Goal: Transaction & Acquisition: Purchase product/service

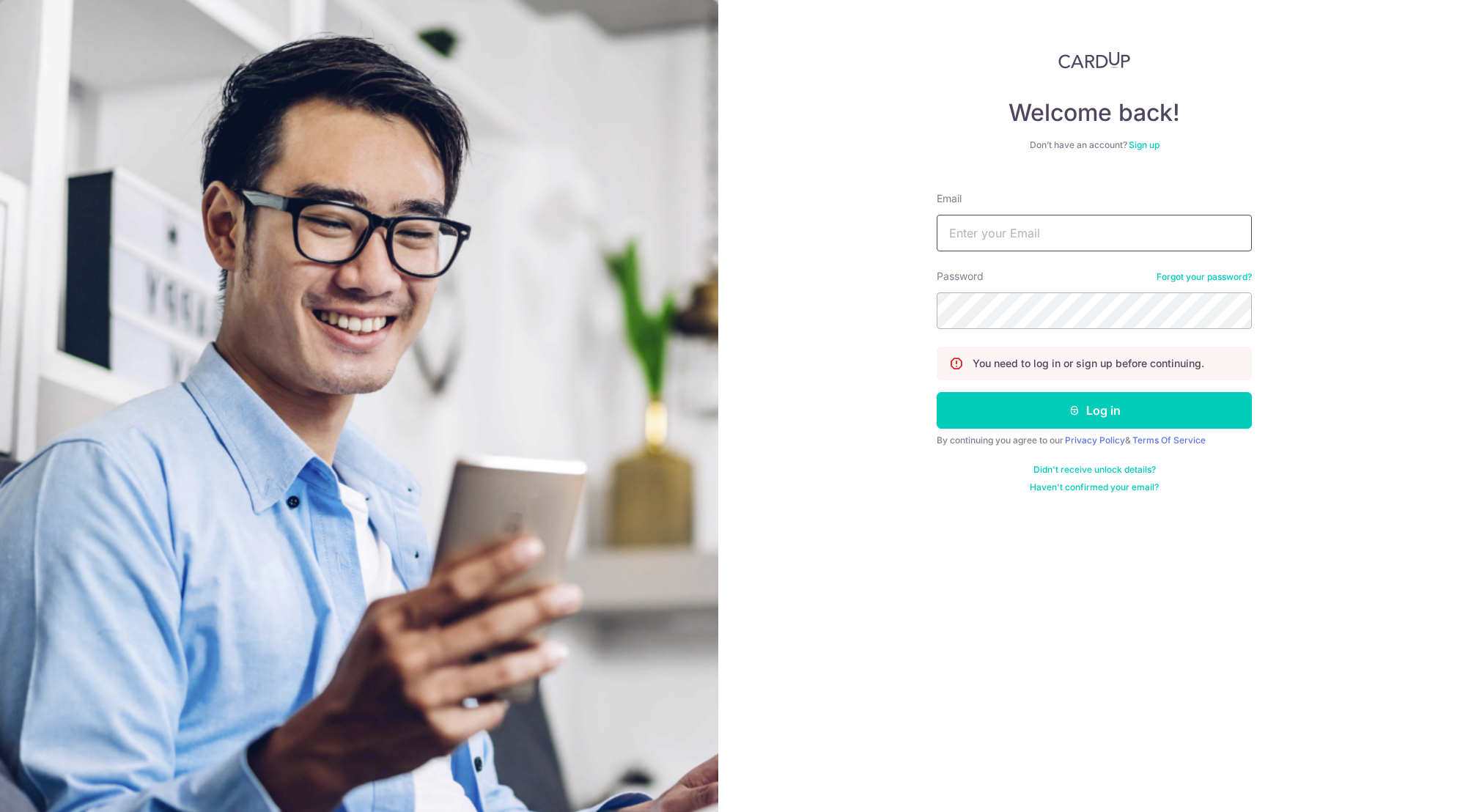
click at [1054, 235] on input "Email" at bounding box center [1094, 233] width 315 height 37
type input "sagepatel@me.com"
click at [1099, 404] on button "Log in" at bounding box center [1094, 410] width 315 height 37
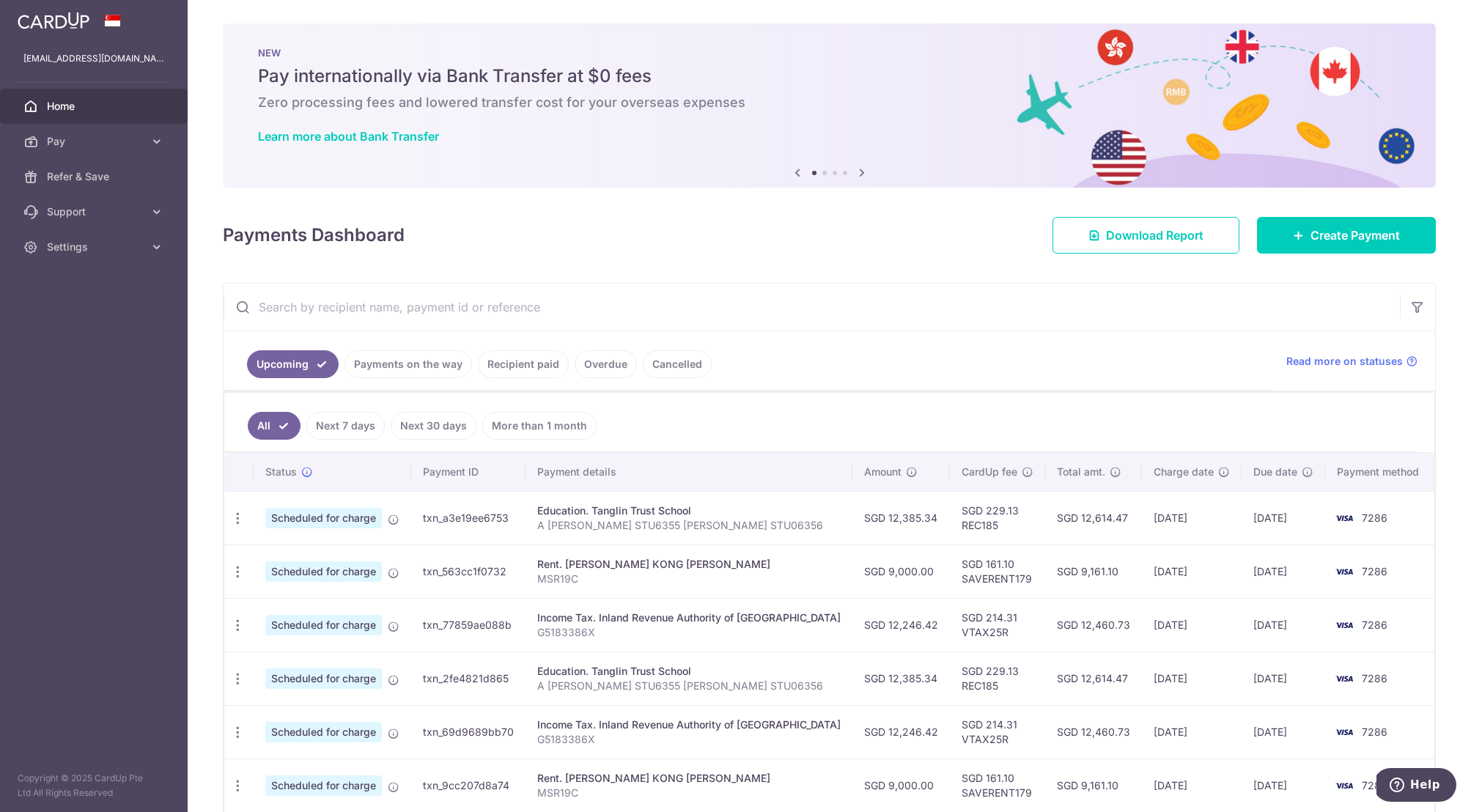
click at [858, 171] on icon at bounding box center [862, 172] width 18 height 18
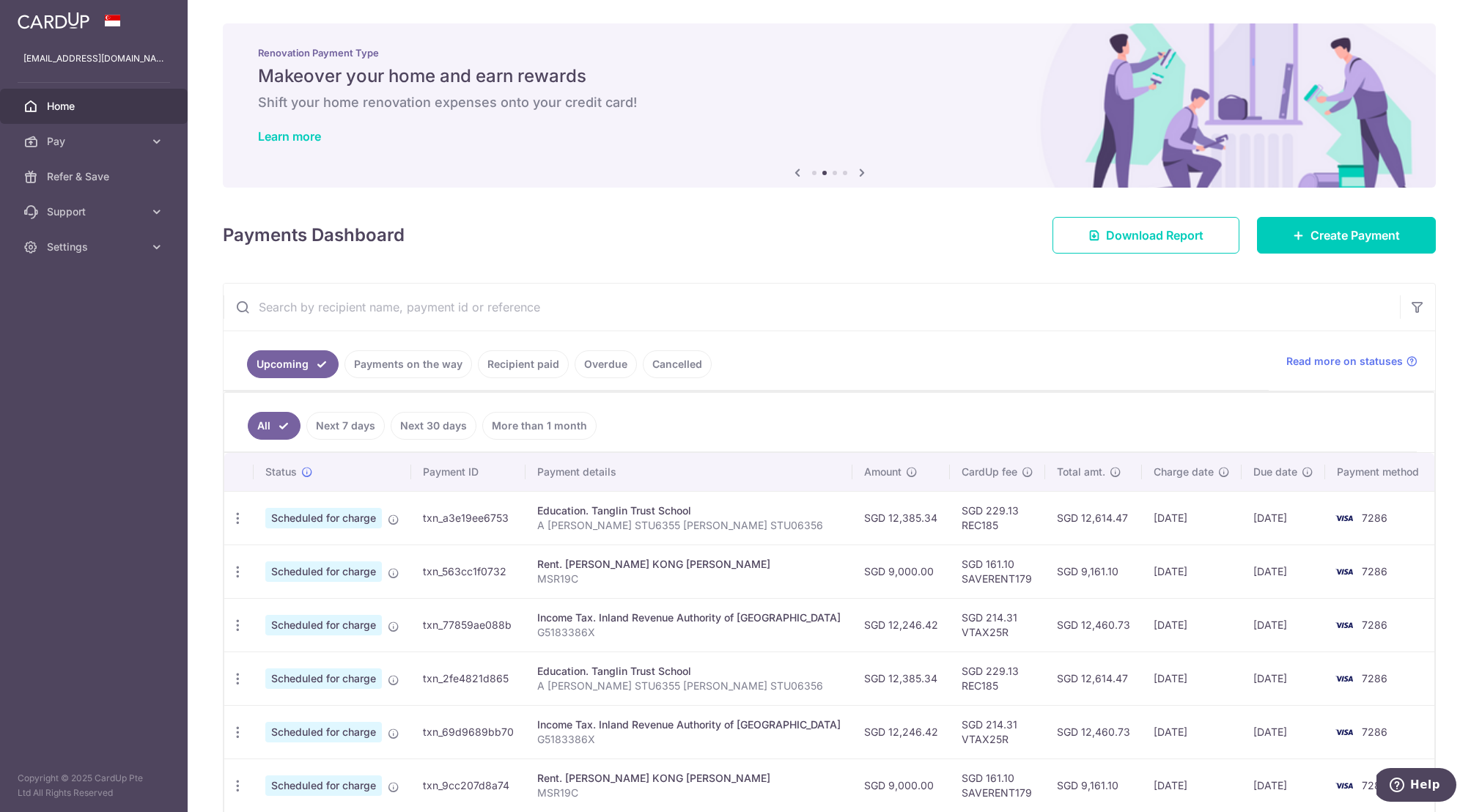
click at [853, 173] on icon at bounding box center [862, 172] width 18 height 18
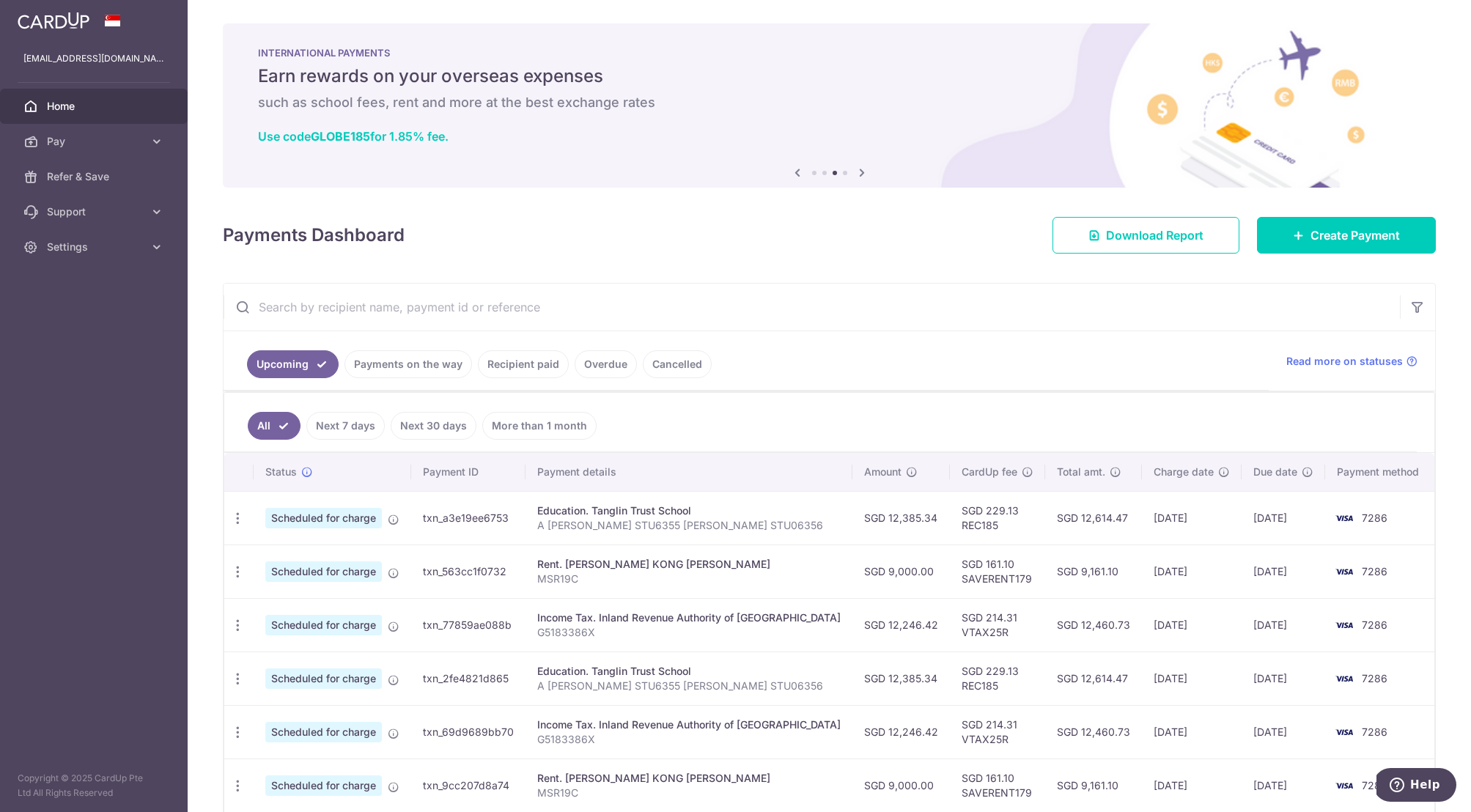
click at [862, 174] on icon at bounding box center [862, 172] width 18 height 18
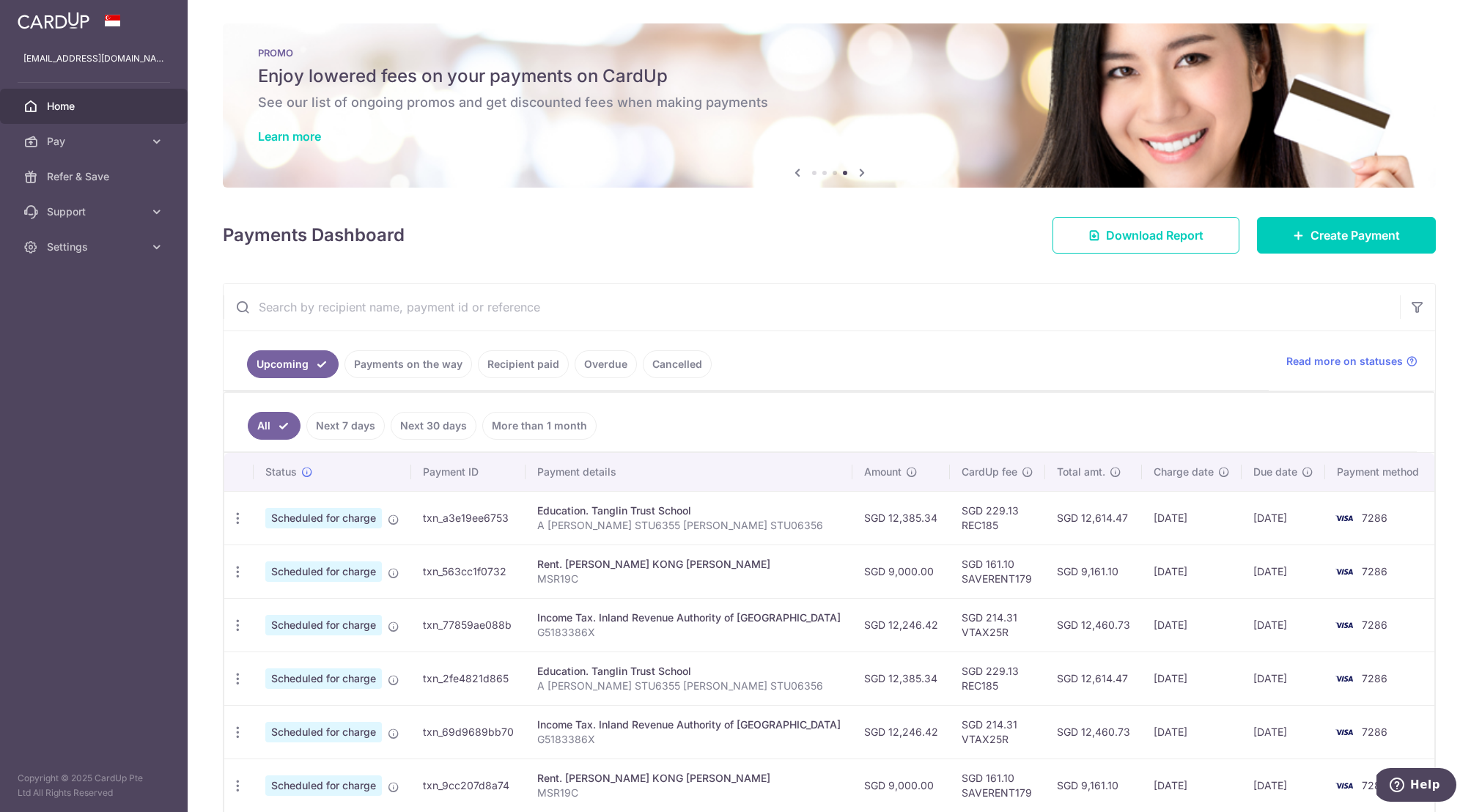
click at [862, 174] on icon at bounding box center [862, 172] width 18 height 18
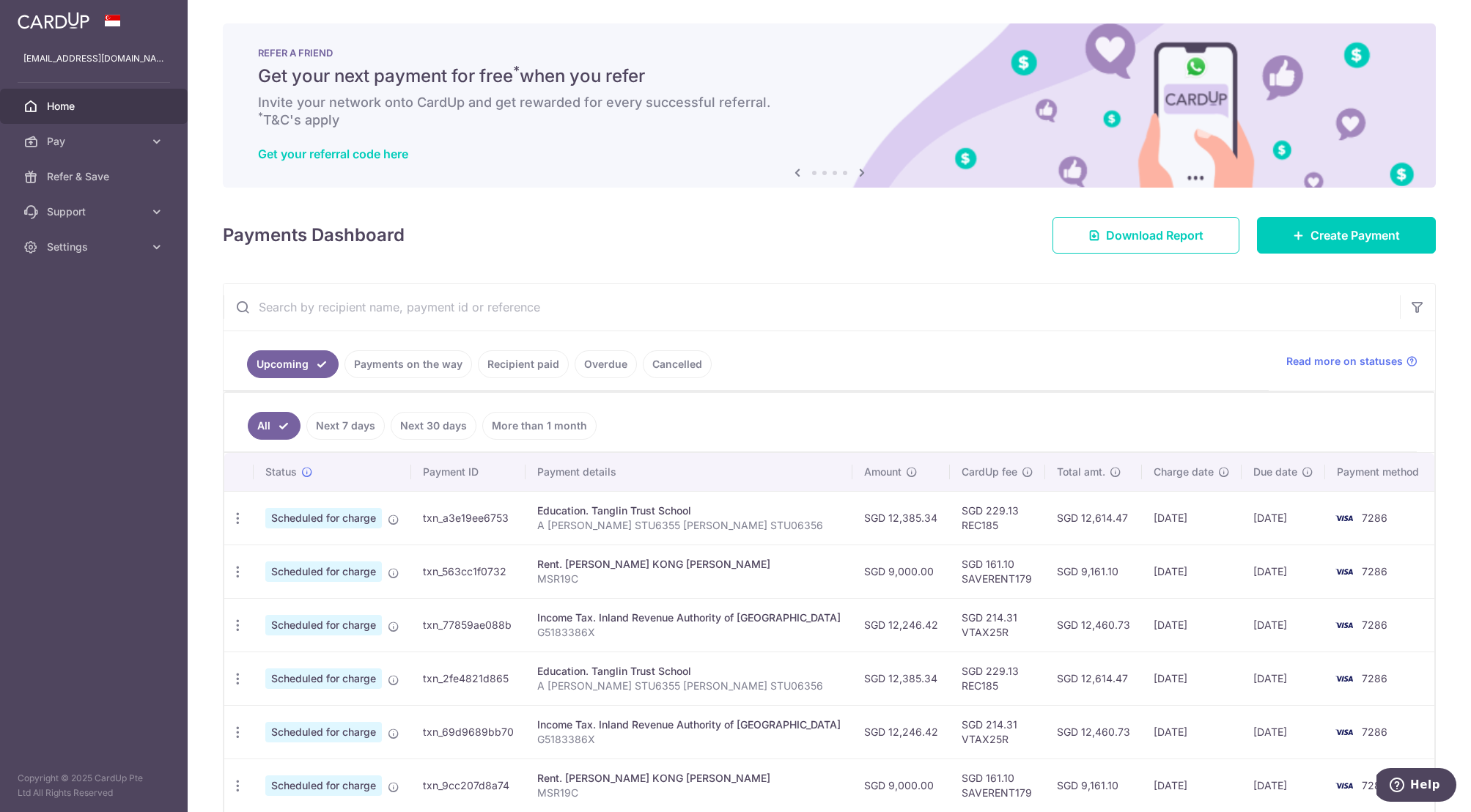
click at [793, 172] on icon at bounding box center [798, 172] width 18 height 18
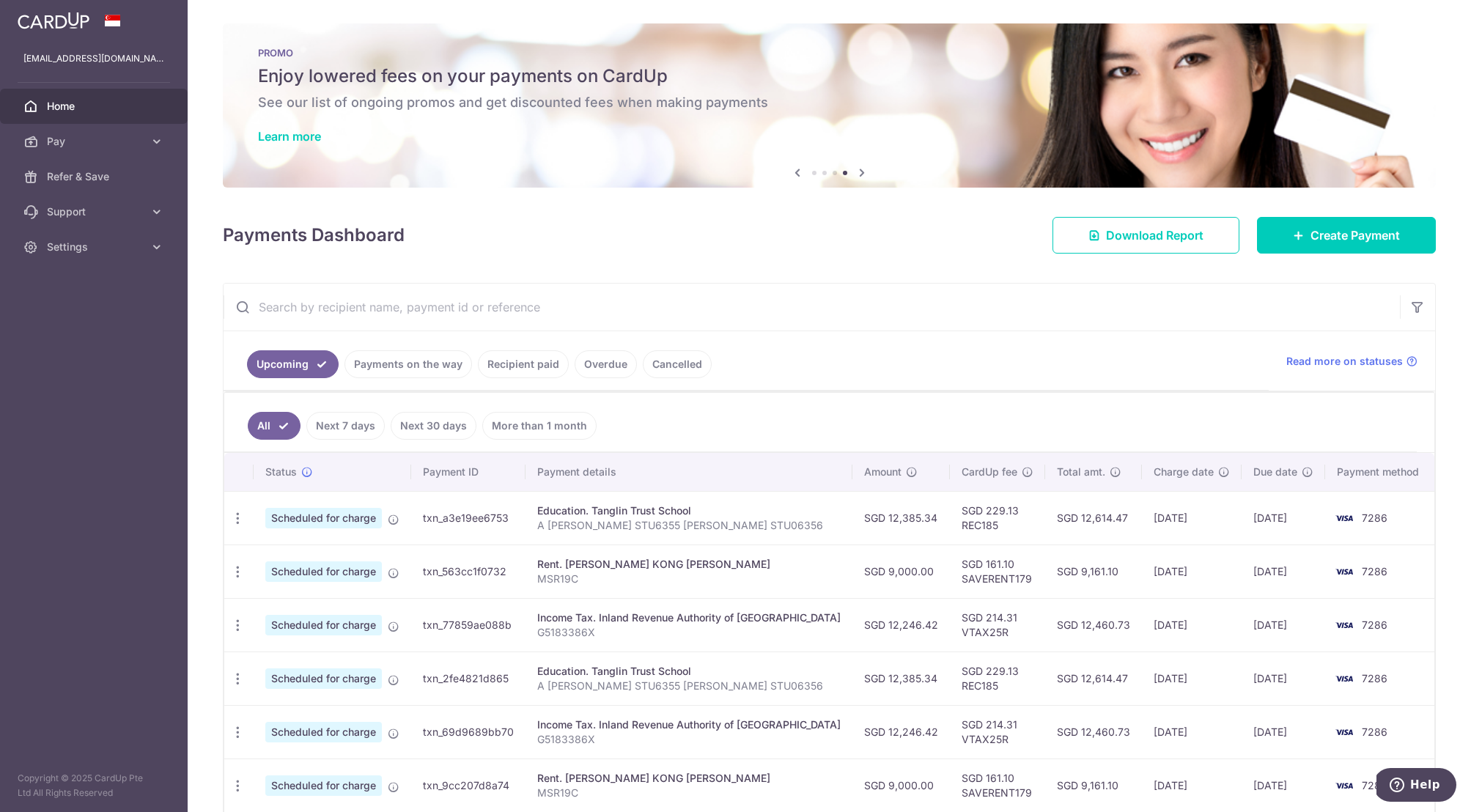
click at [857, 172] on icon at bounding box center [862, 172] width 18 height 18
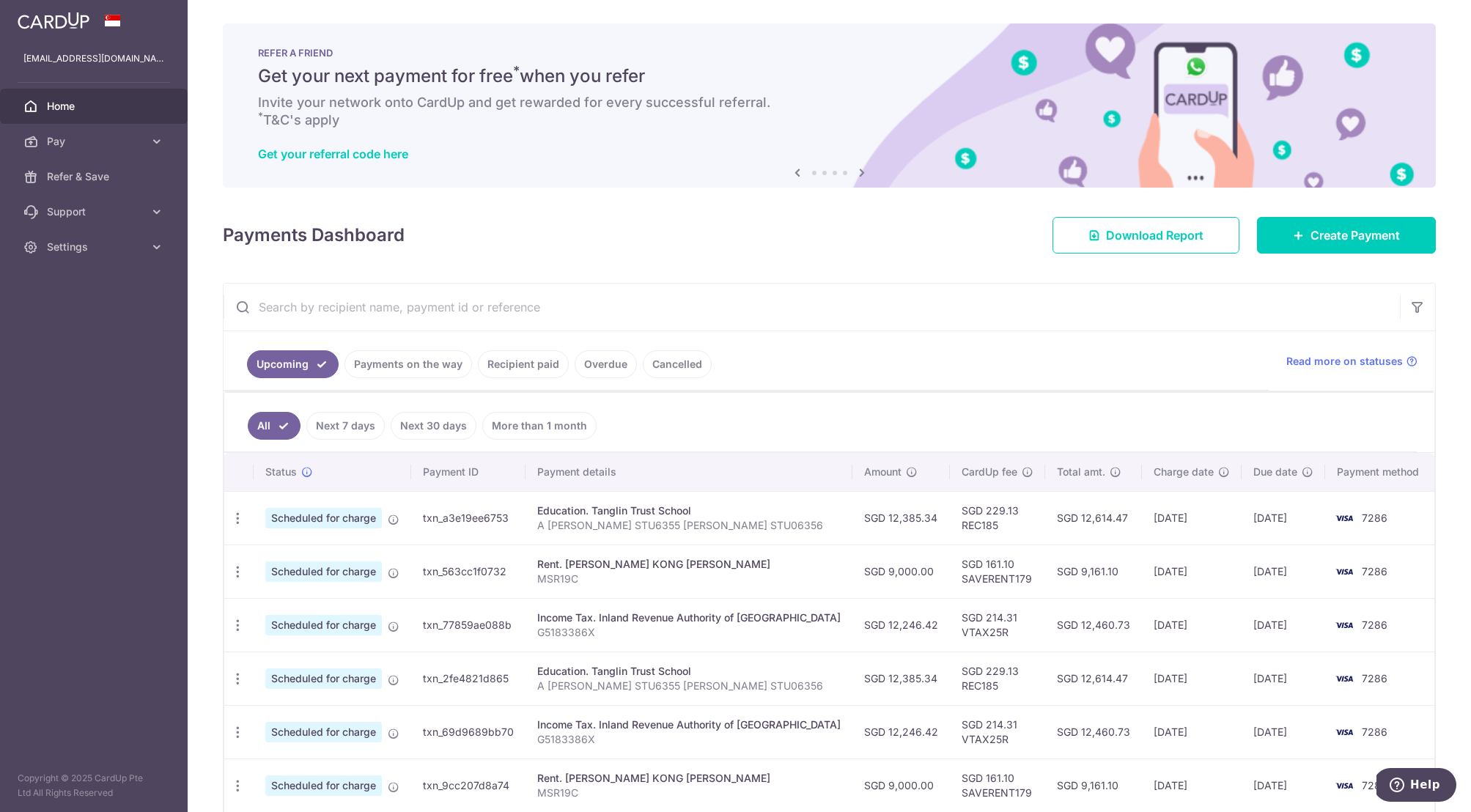
click at [856, 172] on icon at bounding box center [862, 172] width 18 height 18
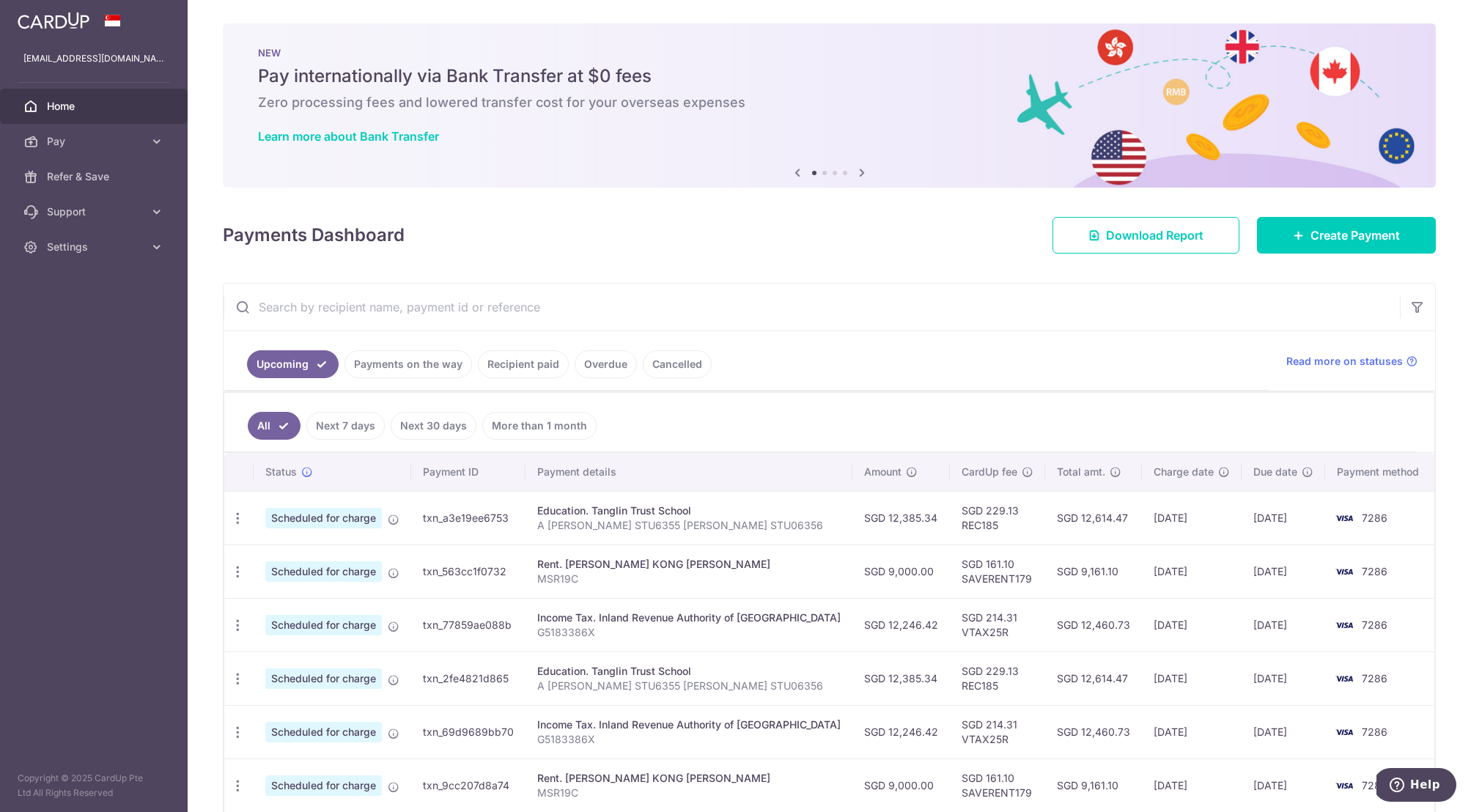
click at [856, 172] on icon at bounding box center [862, 172] width 18 height 18
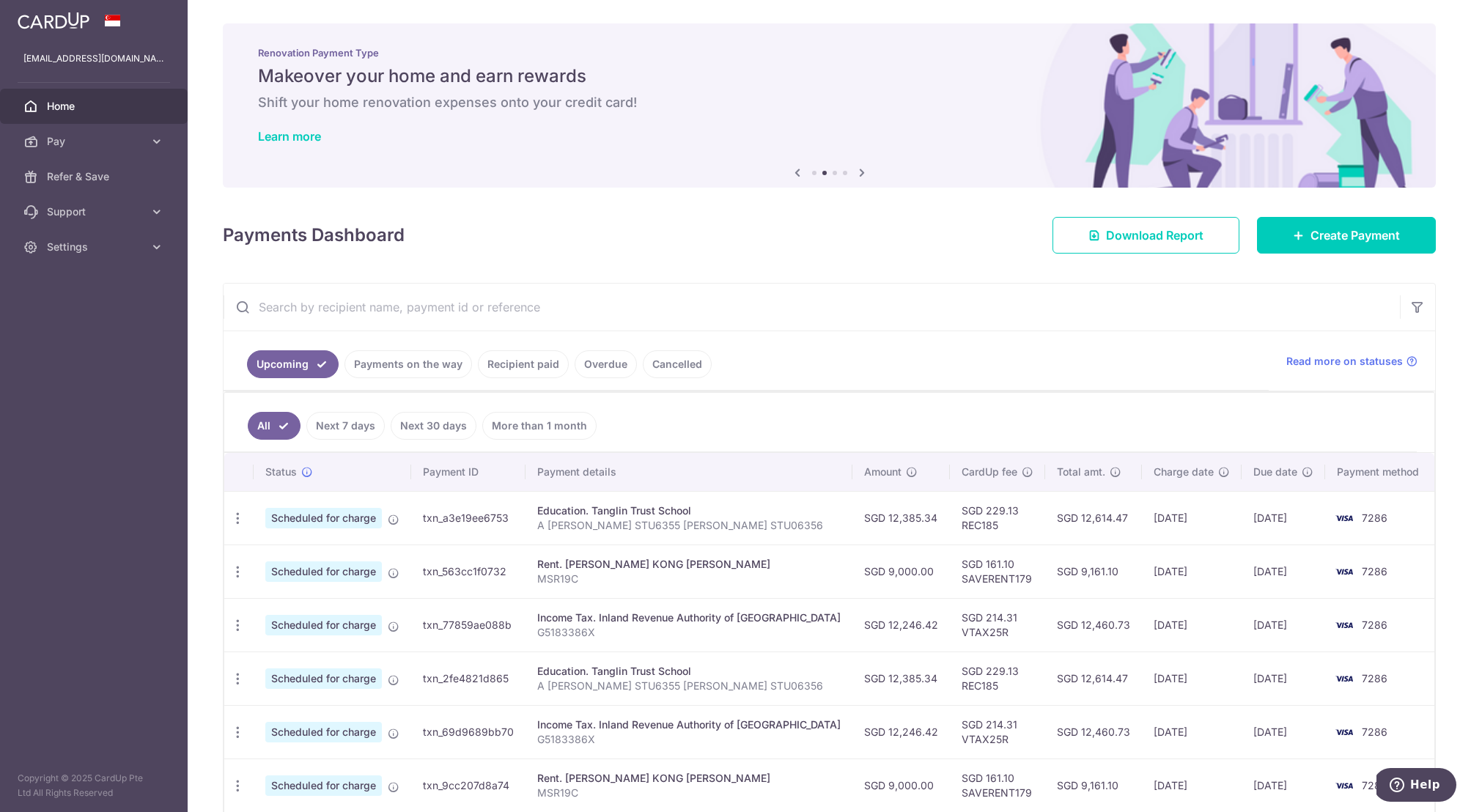
click at [856, 172] on icon at bounding box center [862, 172] width 18 height 18
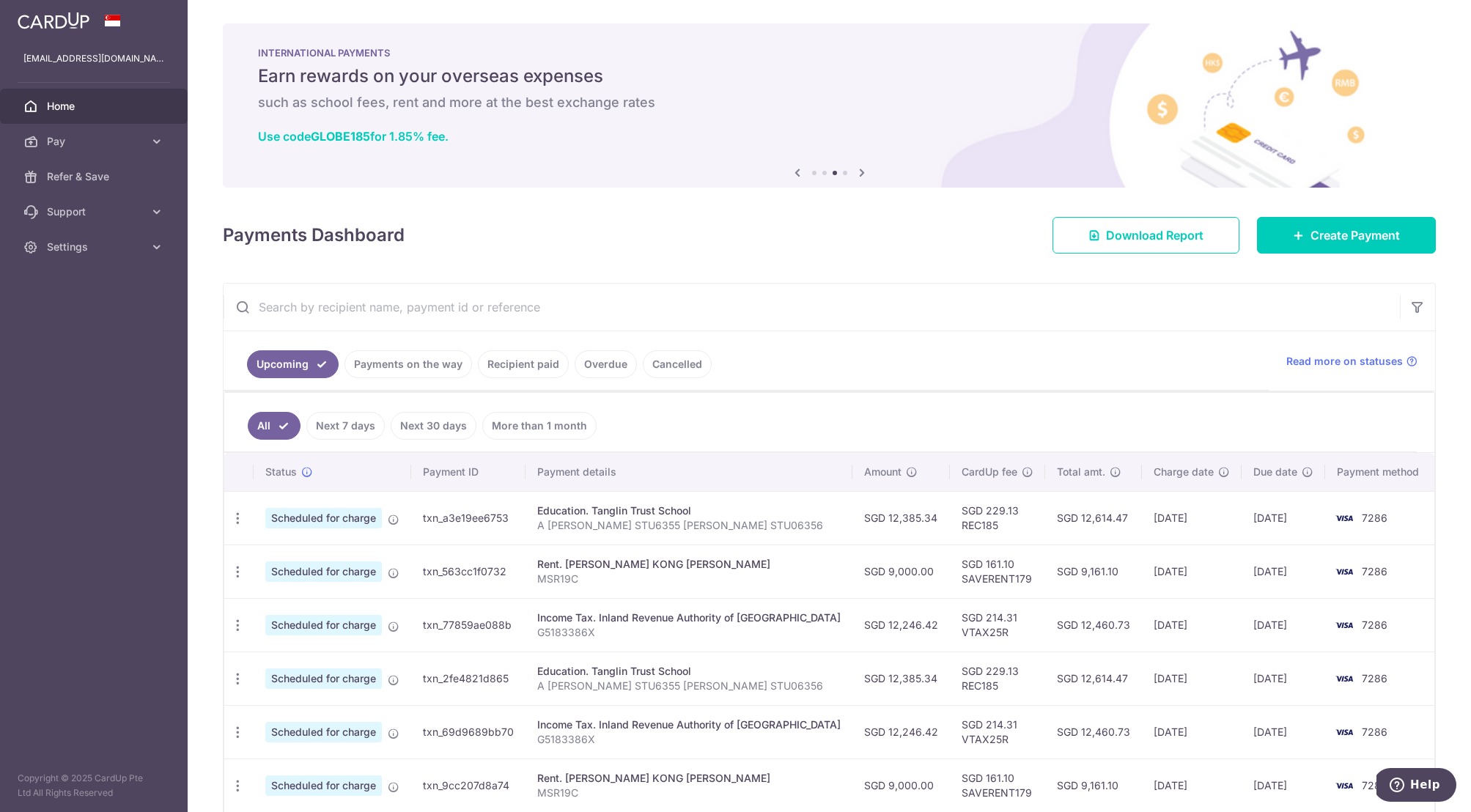
click at [856, 172] on icon at bounding box center [862, 172] width 18 height 18
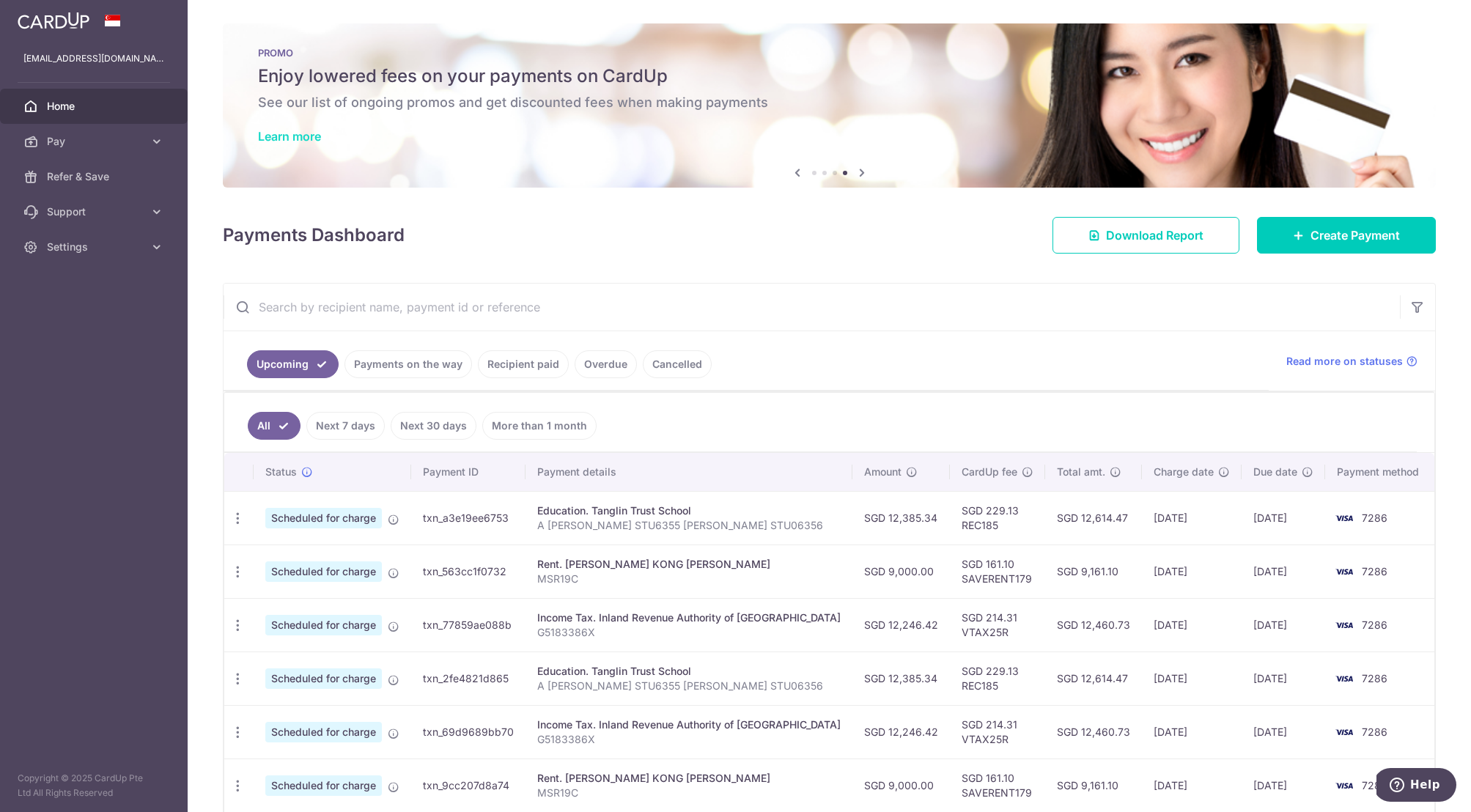
click at [278, 138] on link "Learn more" at bounding box center [289, 137] width 63 height 15
click at [1342, 235] on span "Create Payment" at bounding box center [1355, 235] width 89 height 18
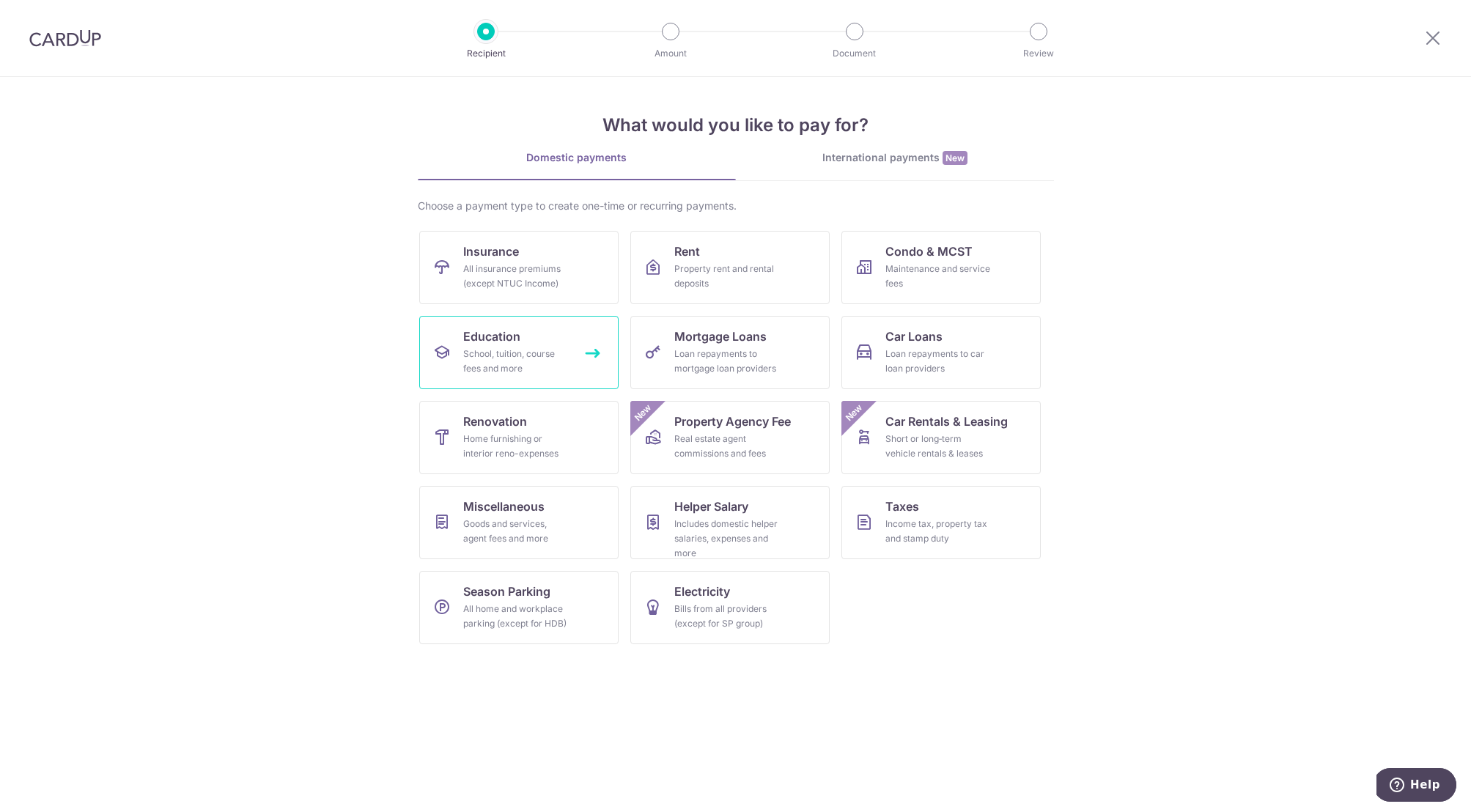
click at [518, 351] on div "School, tuition, course fees and more" at bounding box center [515, 361] width 106 height 30
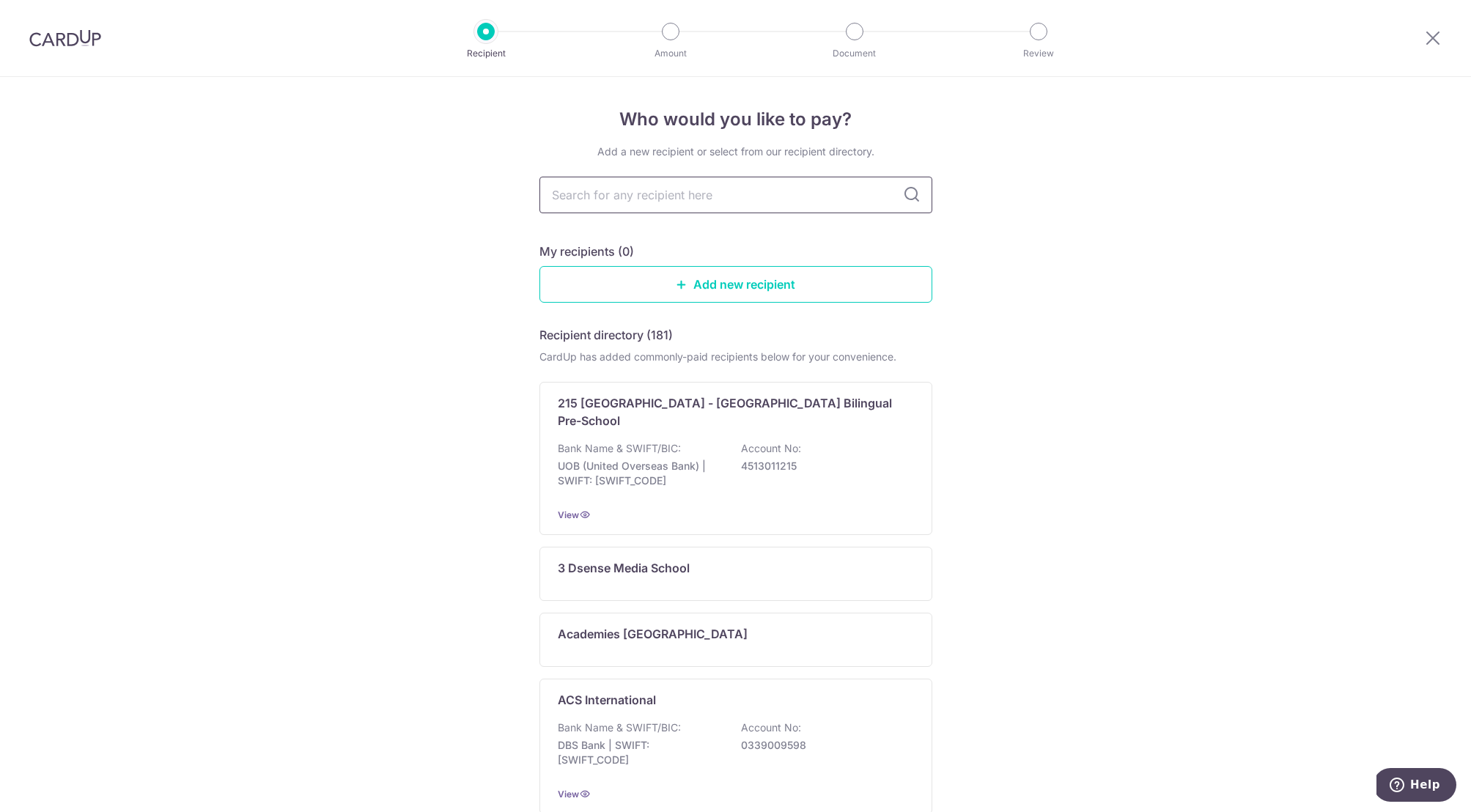
paste input "MathVision Enrichment Centre Pte Ltd"
type input "MathVision Enrichment Centre Pte Ltd"
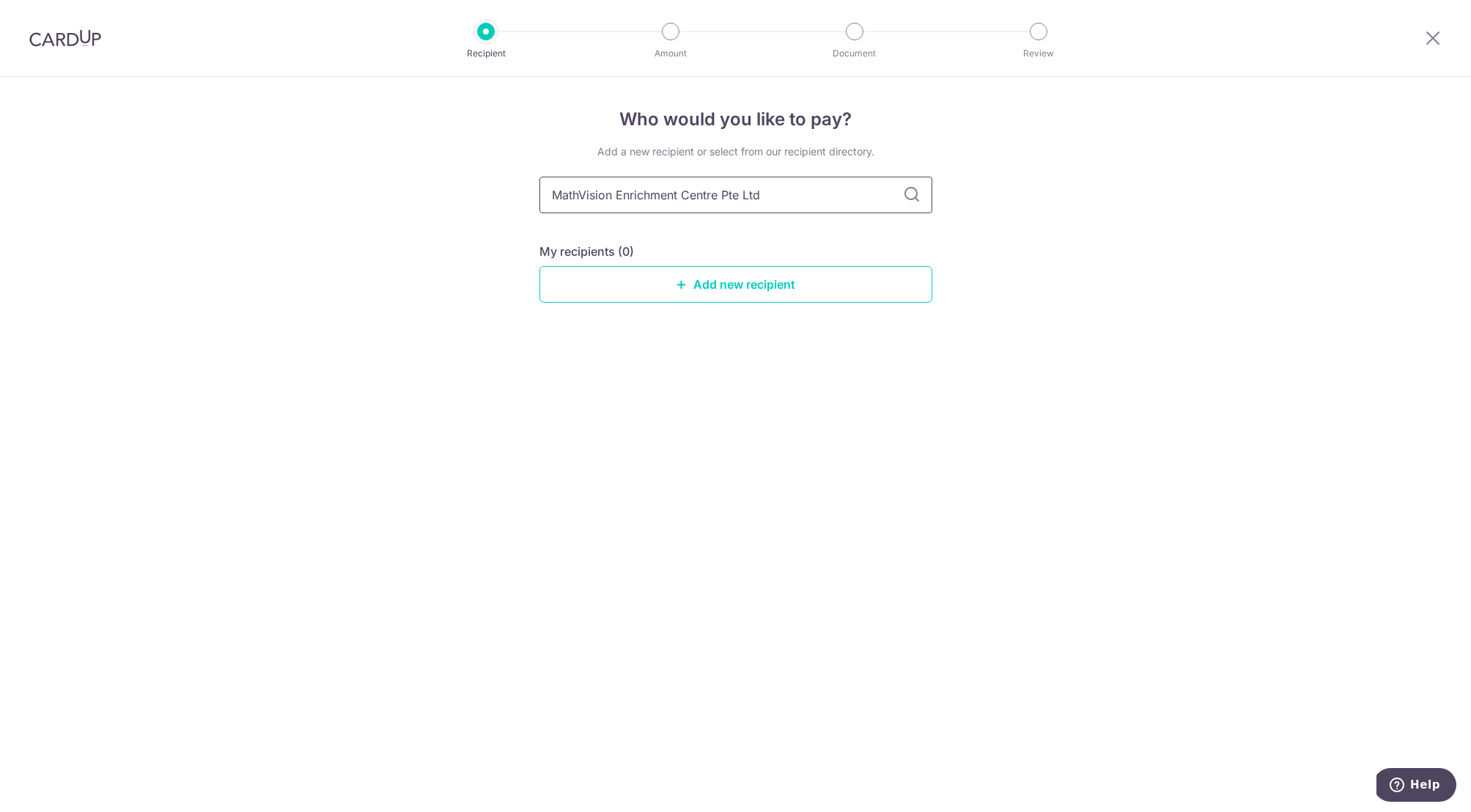
drag, startPoint x: 775, startPoint y: 194, endPoint x: 618, endPoint y: 191, distance: 157.0
click at [618, 191] on input "MathVision Enrichment Centre Pte Ltd" at bounding box center [736, 195] width 393 height 37
type input "MathVision"
click at [915, 193] on icon at bounding box center [912, 195] width 18 height 18
drag, startPoint x: 912, startPoint y: 196, endPoint x: 757, endPoint y: 196, distance: 155.0
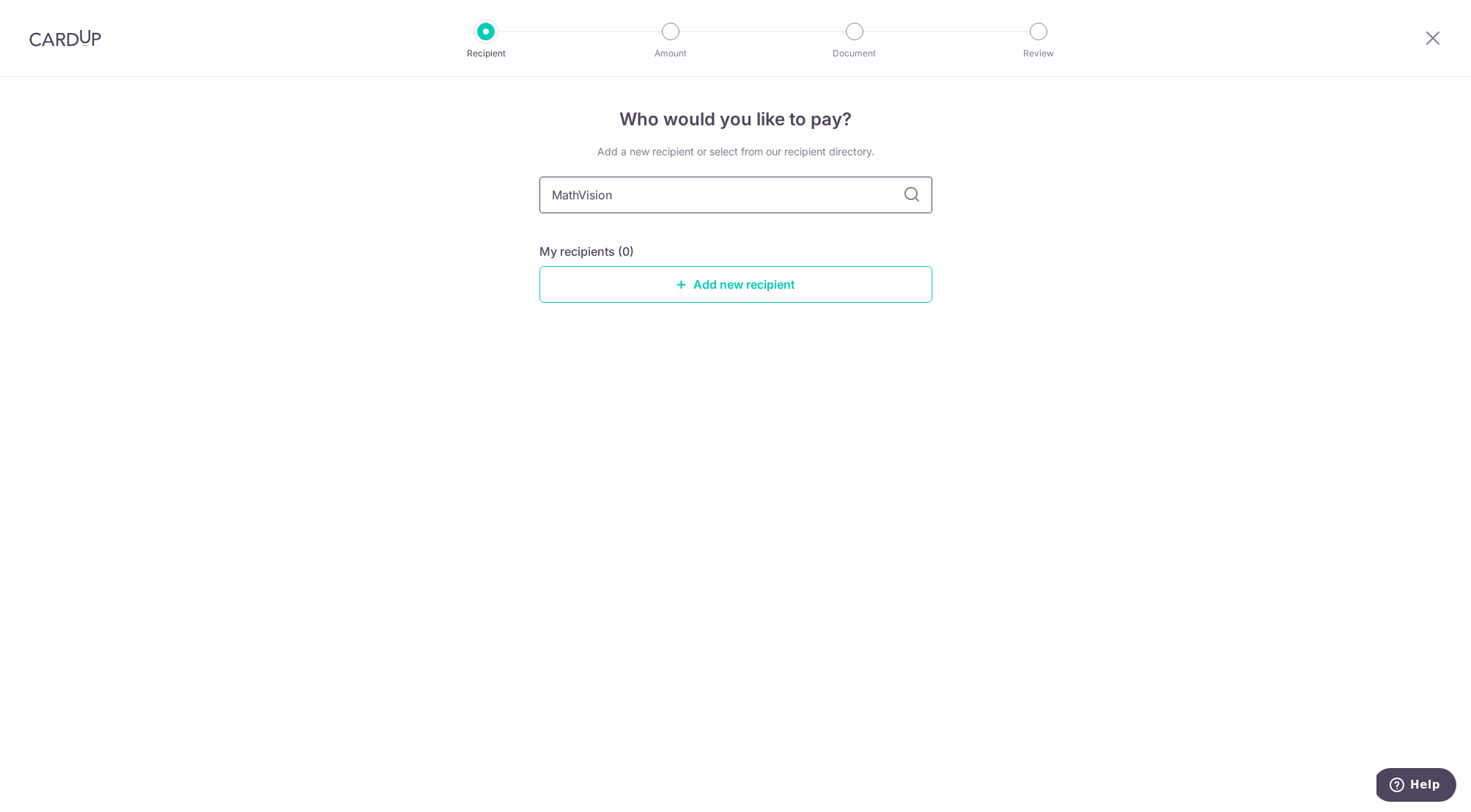
click at [909, 196] on icon at bounding box center [912, 195] width 18 height 18
drag, startPoint x: 642, startPoint y: 190, endPoint x: 427, endPoint y: 189, distance: 215.0
click at [427, 189] on div "Who would you like to pay? Add a new recipient or select from our recipient dir…" at bounding box center [736, 444] width 1471 height 735
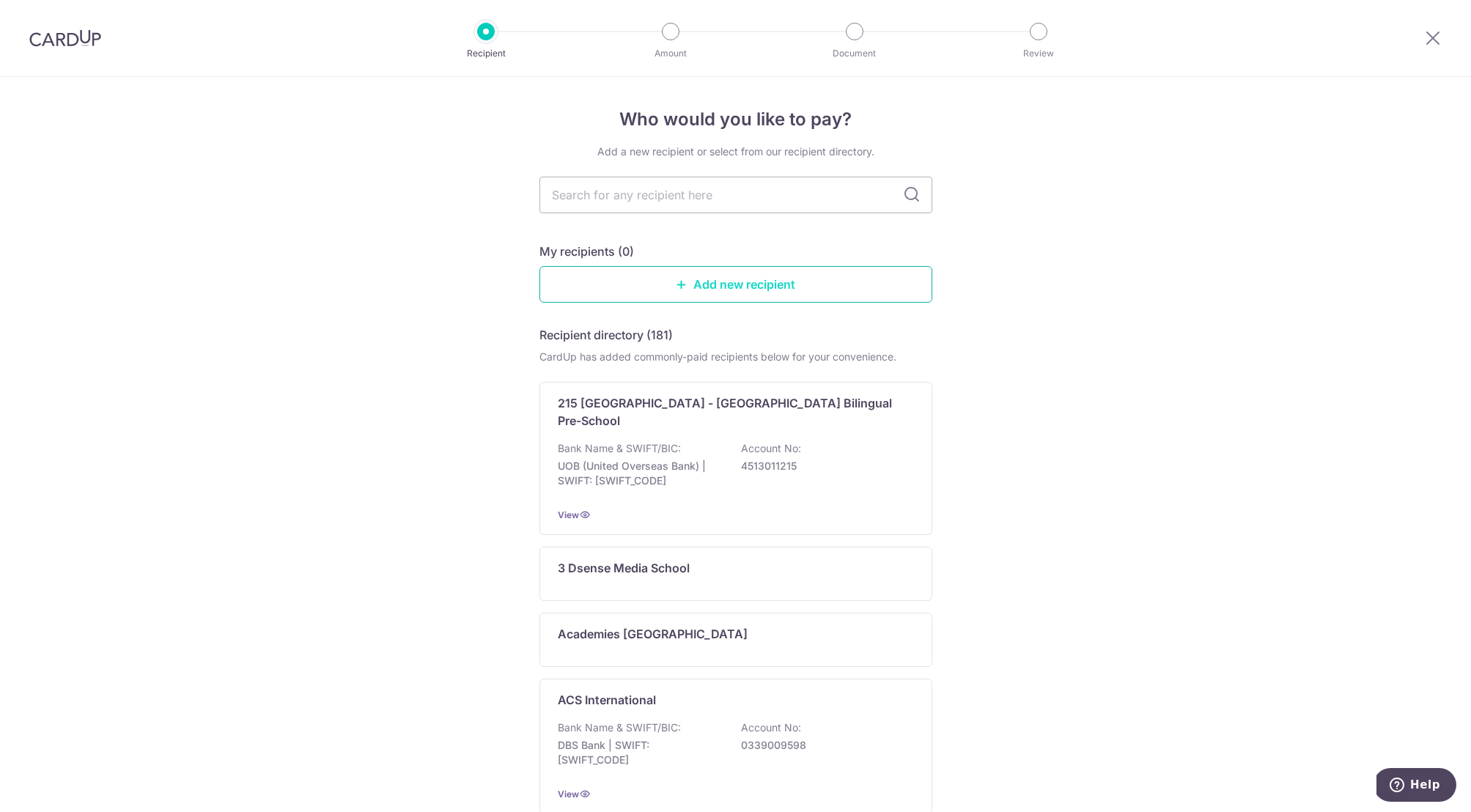
scroll to position [3, 0]
click at [764, 281] on link "Add new recipient" at bounding box center [736, 281] width 393 height 37
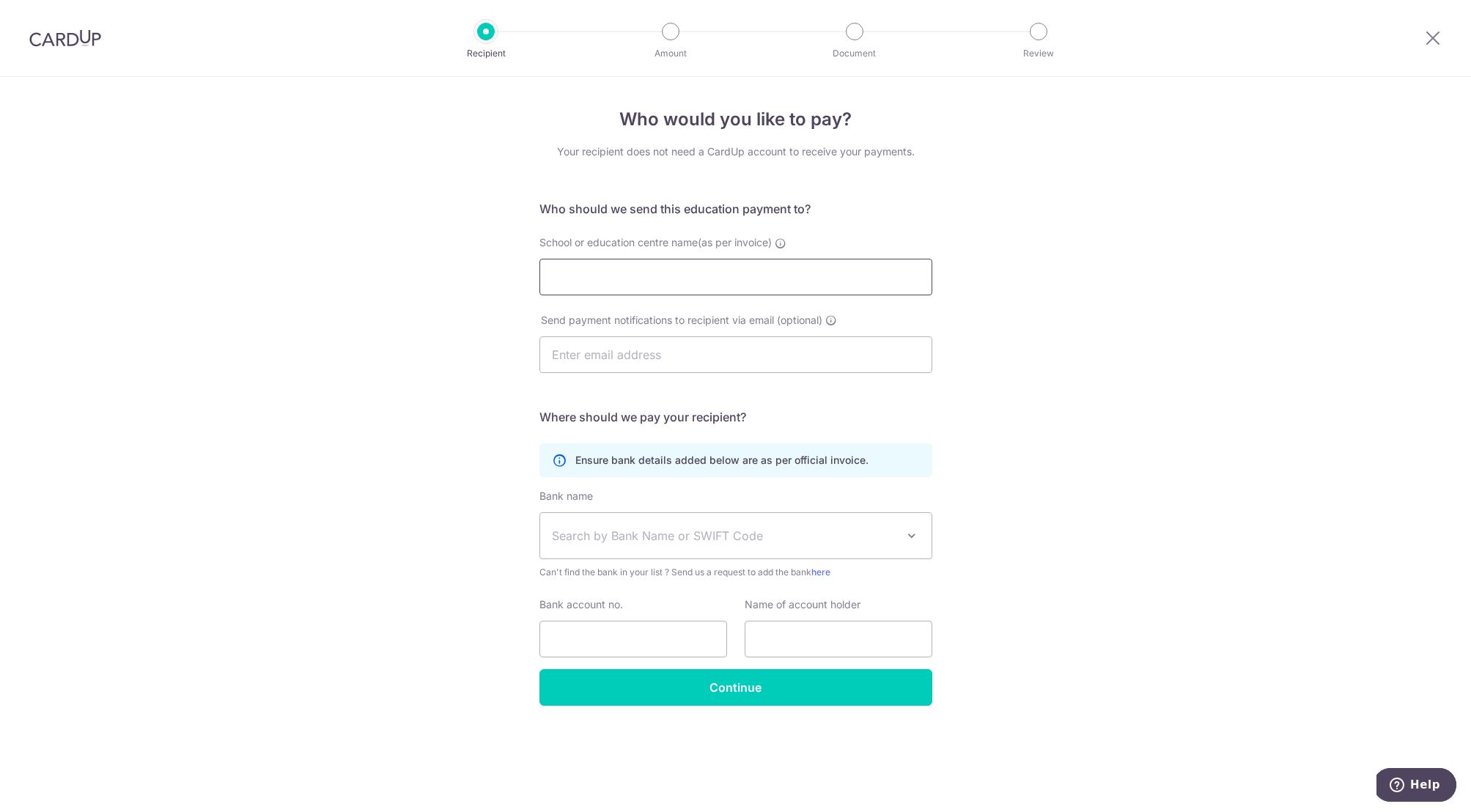
click at [707, 273] on input "School or education centre name(as per invoice)" at bounding box center [736, 277] width 393 height 37
click button "Submit Request" at bounding box center [0, 0] width 0 height 0
click at [738, 281] on input "mathsvision" at bounding box center [736, 277] width 393 height 37
drag, startPoint x: 707, startPoint y: 280, endPoint x: 442, endPoint y: 275, distance: 265.0
click at [442, 275] on div "Who would you like to pay? Your recipient does not need a CardUp account to rec…" at bounding box center [736, 444] width 1471 height 735
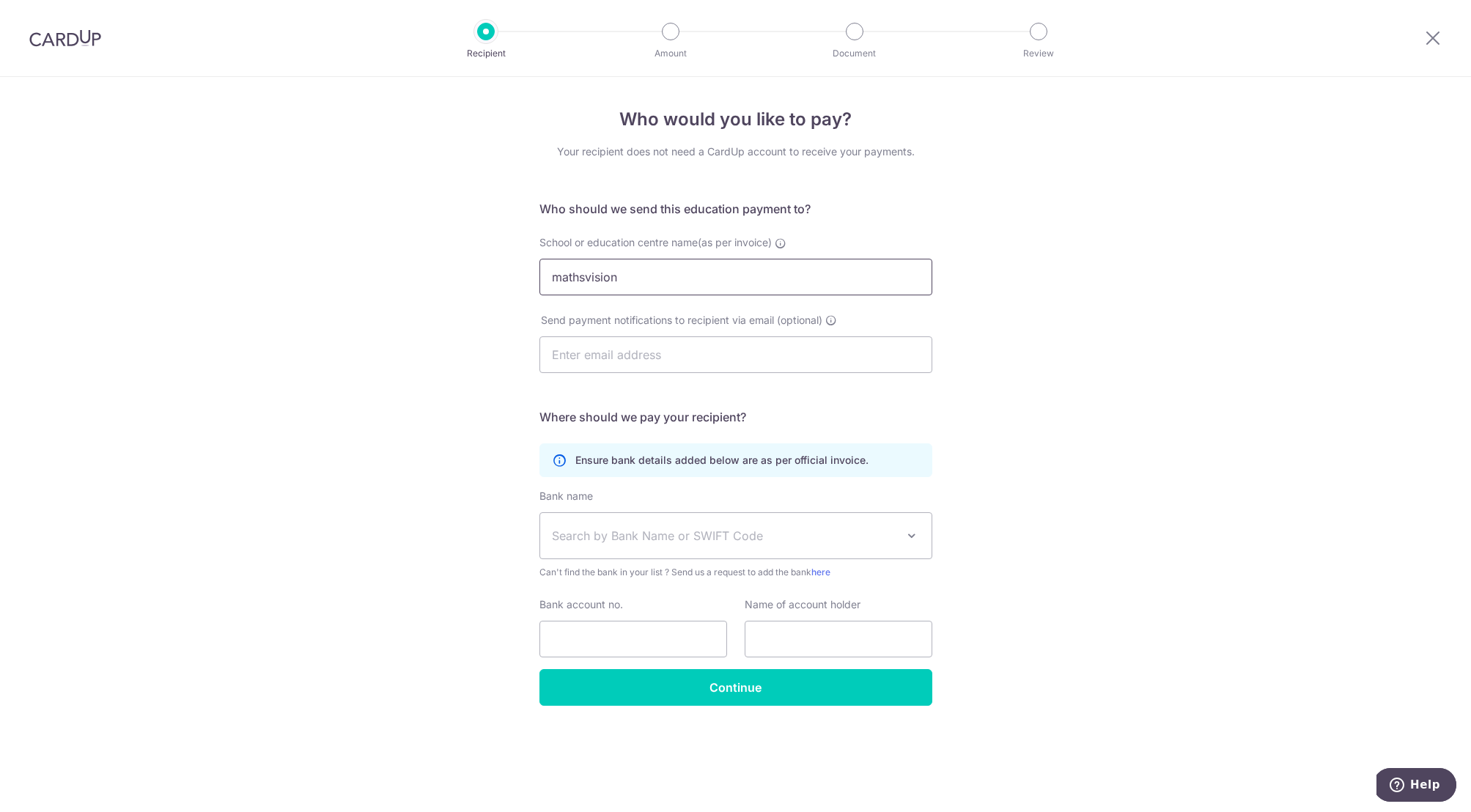
paste input "MathVision Enrichment Centre Pte Ltd"
type input "MathVision Enrichment Centre Pte Ltd"
click at [571, 360] on input "text" at bounding box center [736, 355] width 393 height 37
type input "sagepatel@me.com"
type input "sage patel"
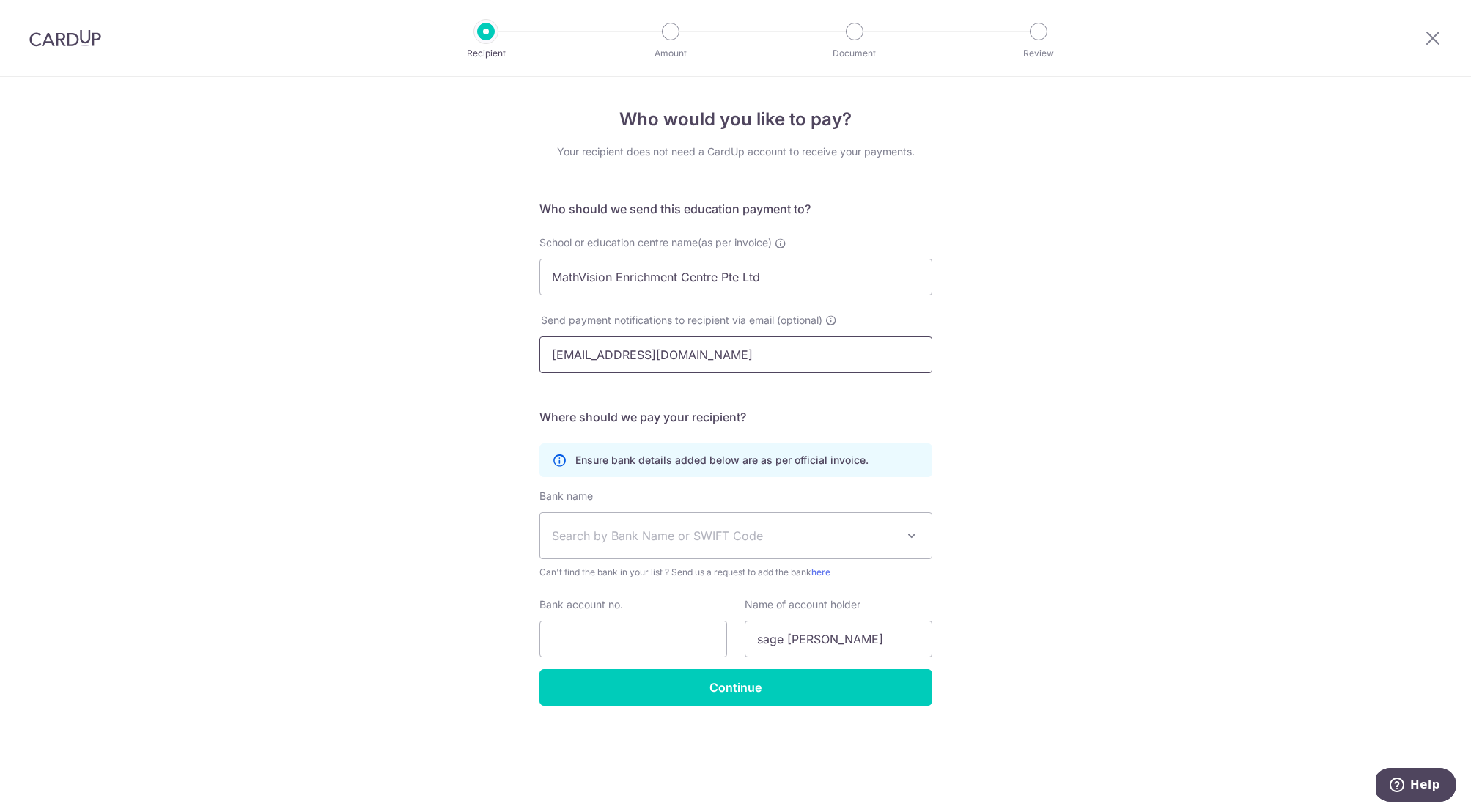
drag, startPoint x: 685, startPoint y: 351, endPoint x: 441, endPoint y: 348, distance: 244.0
click at [441, 348] on div "Who would you like to pay? Your recipient does not need a CardUp account to rec…" at bounding box center [736, 444] width 1471 height 735
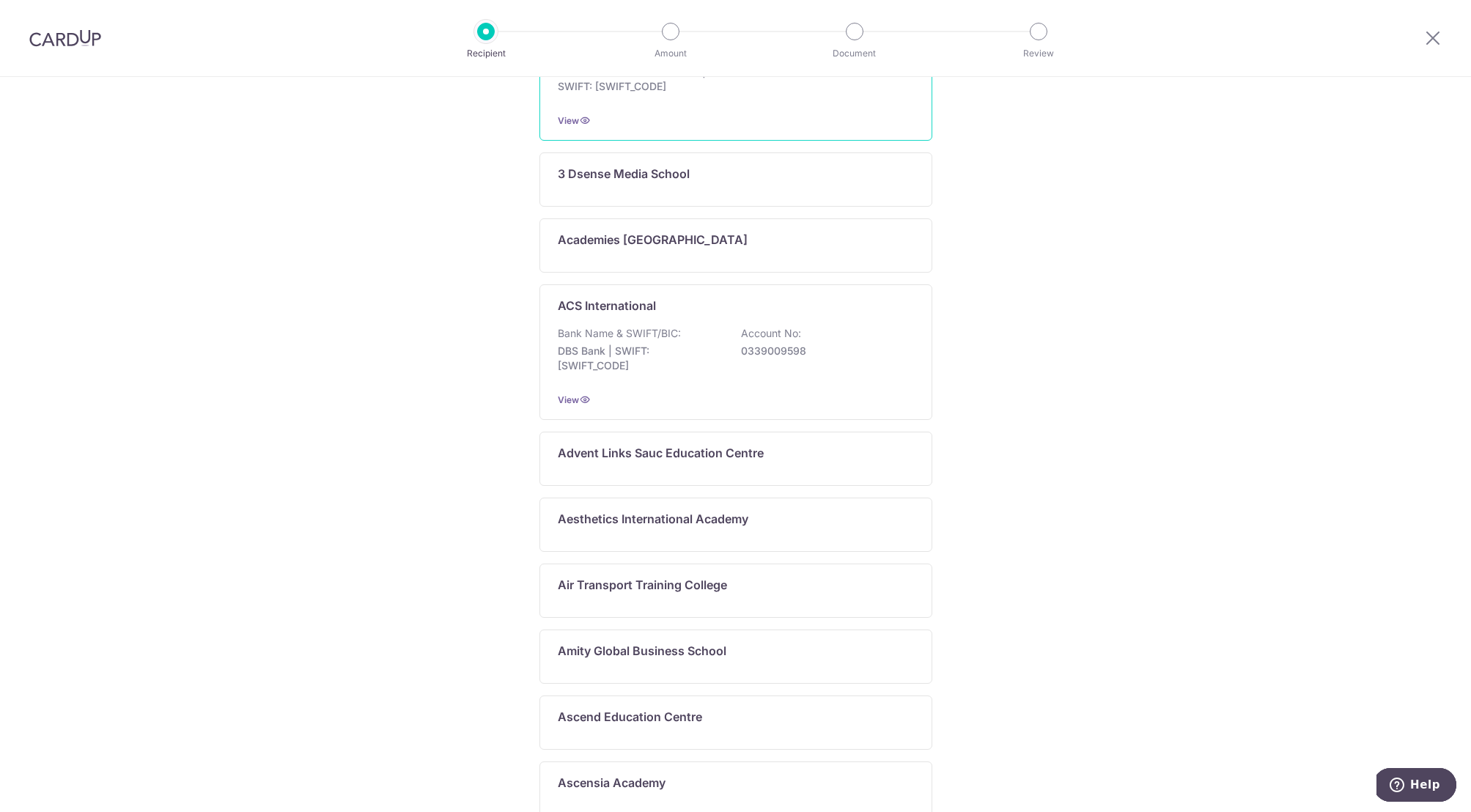
scroll to position [531, 0]
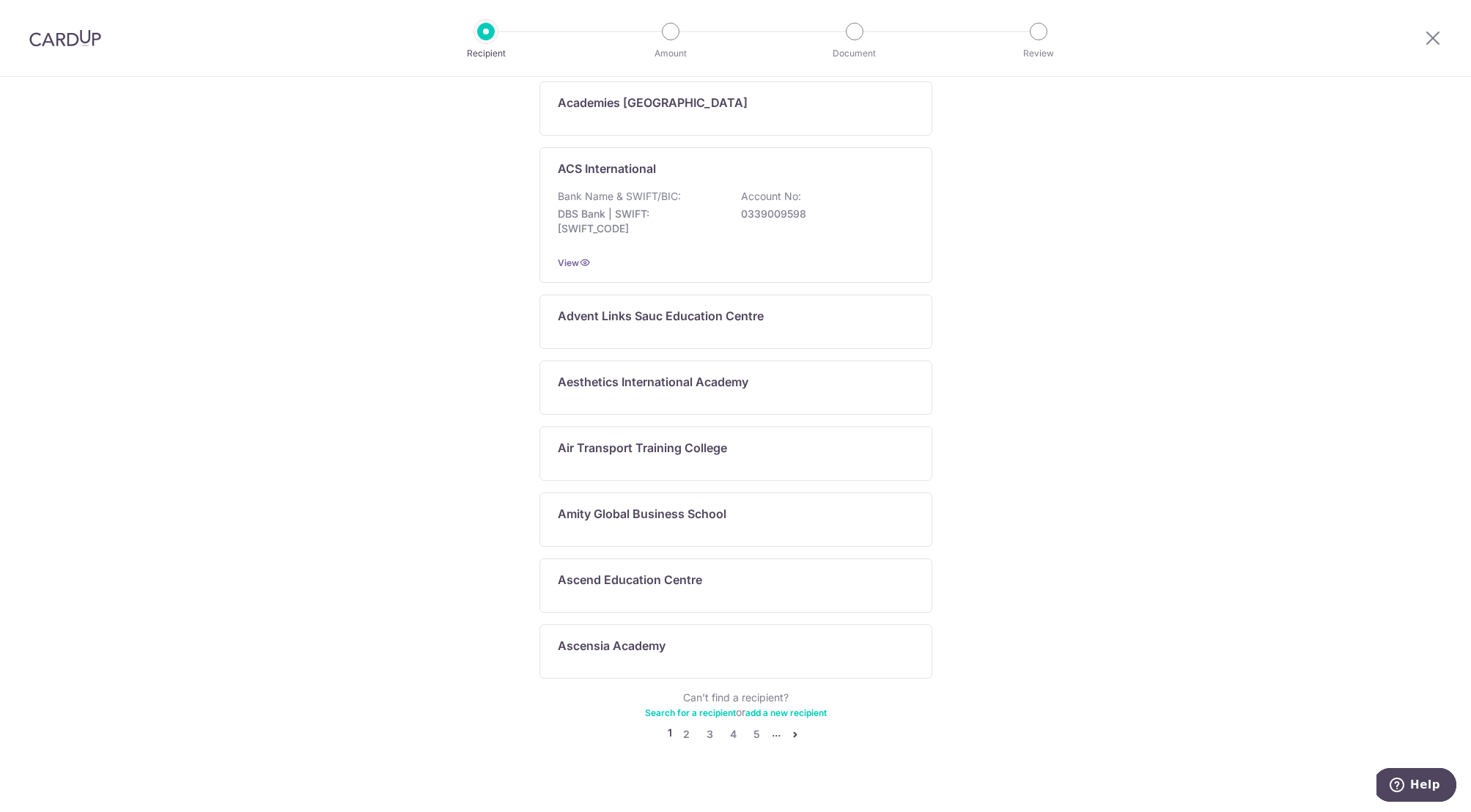
click at [774, 707] on link "add a new recipient" at bounding box center [786, 712] width 81 height 11
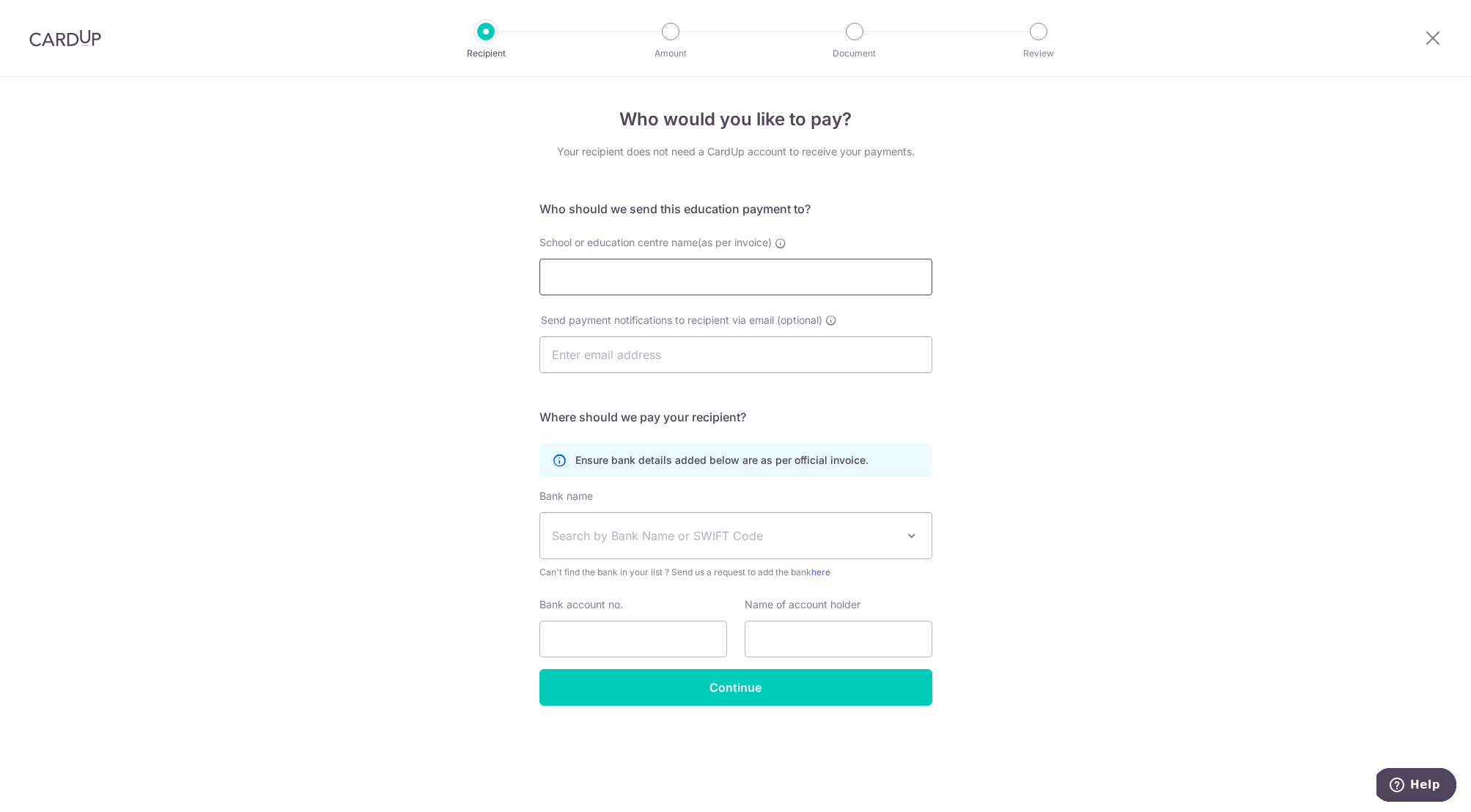
paste input "MathVision Enrichment Centre Pte Ltd"
type input "MathVision Enrichment Centre Pte Ltd"
click at [601, 540] on span "Search by Bank Name or SWIFT Code" at bounding box center [724, 536] width 345 height 18
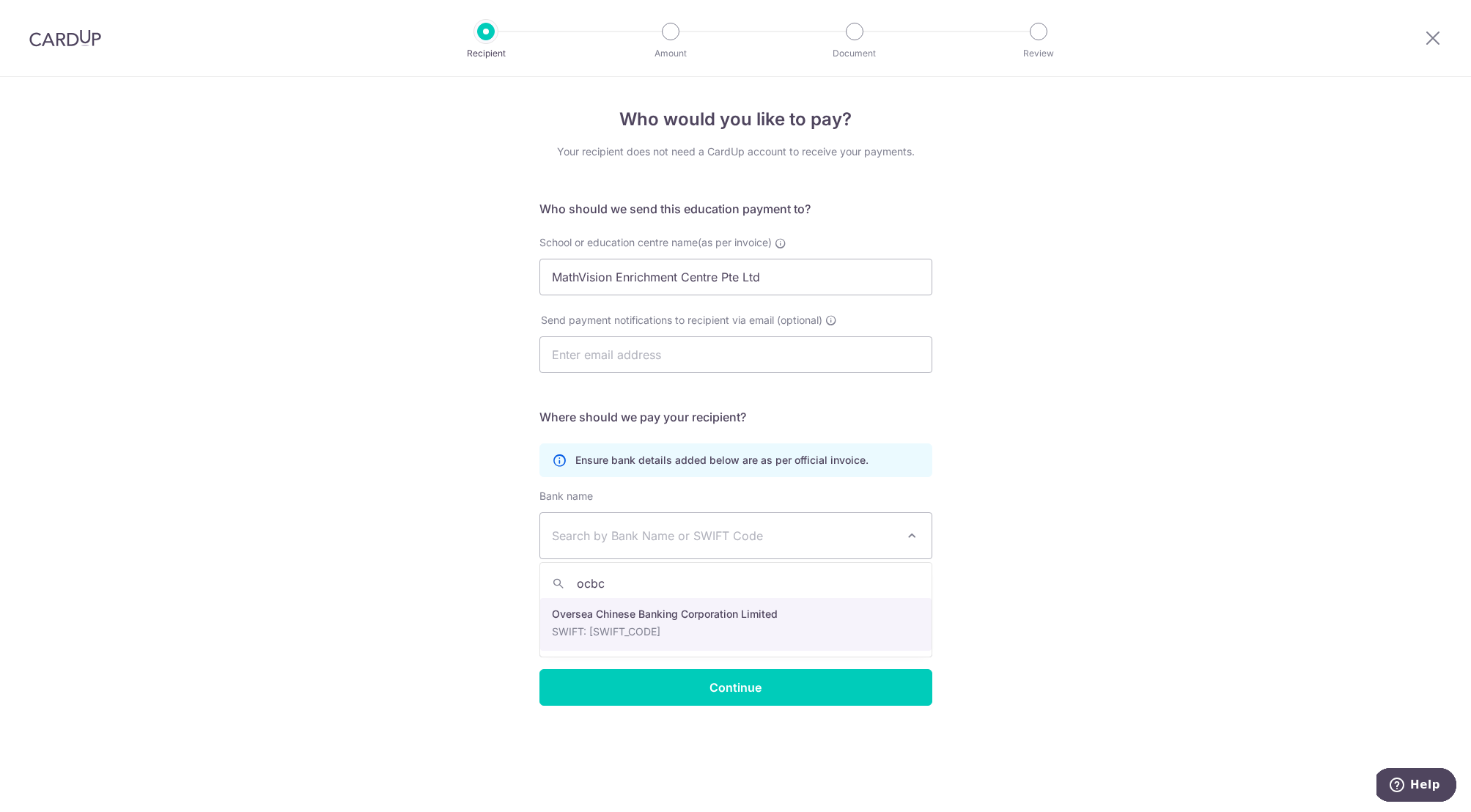
type input "ocbc"
select select "12"
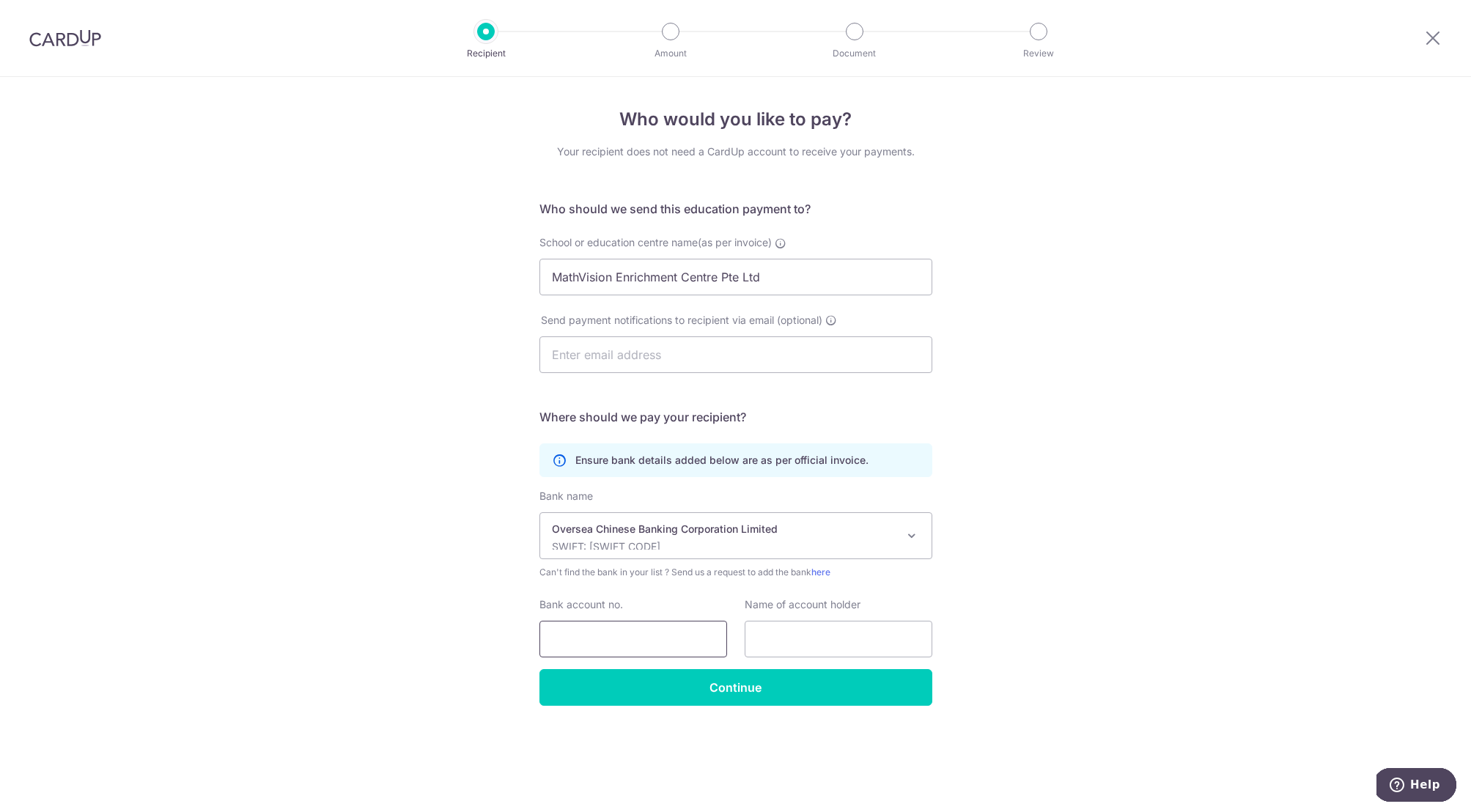
click at [628, 633] on input "Bank account no." at bounding box center [634, 639] width 188 height 37
paste input "50-846-546-001"
click at [575, 640] on input "50-846-546-001" at bounding box center [634, 639] width 188 height 37
click at [574, 641] on input "50-846-546-001" at bounding box center [634, 639] width 188 height 37
click at [599, 640] on input "50846-546-001" at bounding box center [634, 639] width 188 height 37
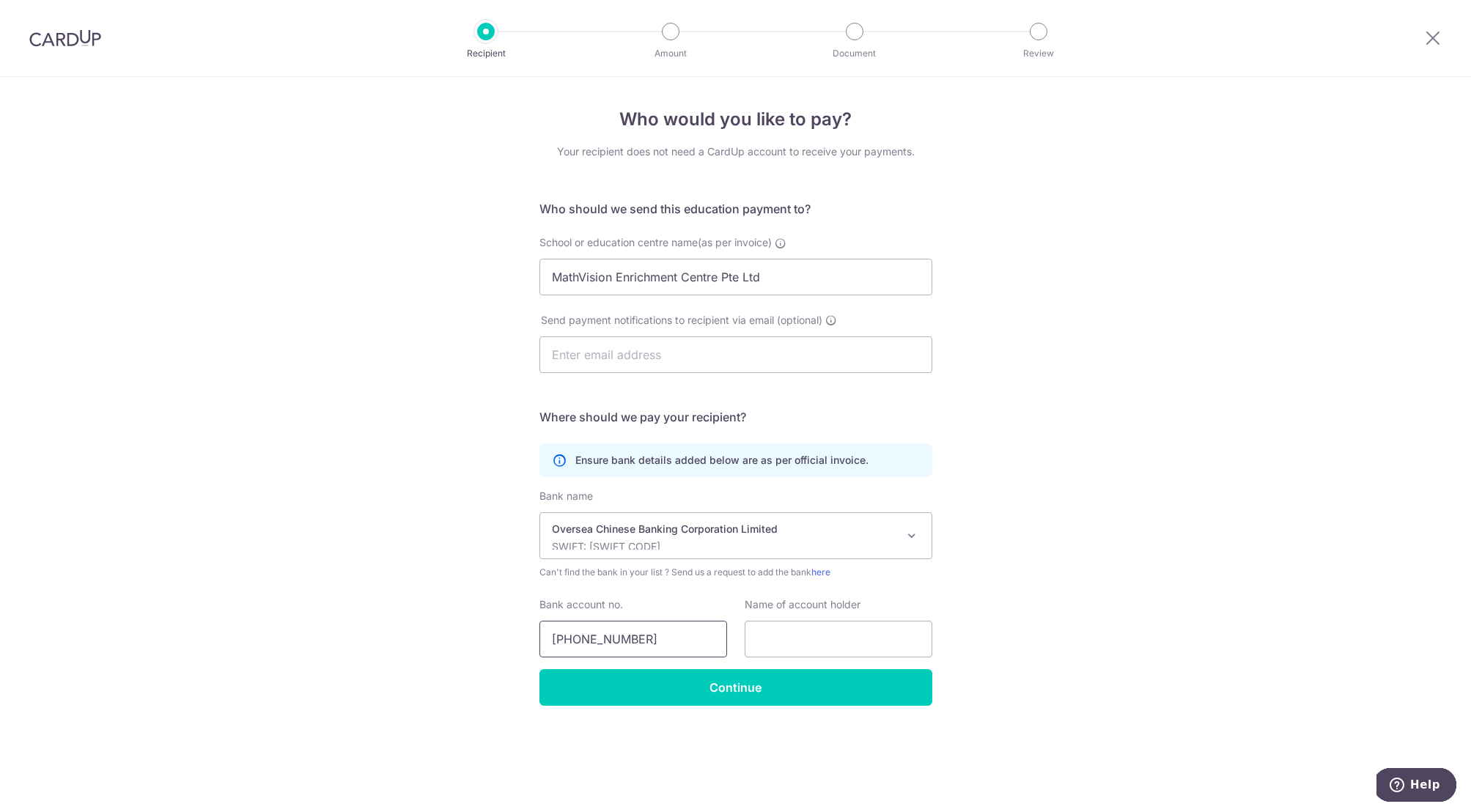
click at [596, 640] on input "50846-546-001" at bounding box center [634, 639] width 188 height 37
click at [619, 641] on input "50846546-001" at bounding box center [634, 639] width 188 height 37
type input "50846546001"
click at [758, 642] on input "text" at bounding box center [838, 639] width 188 height 37
paste input "50-846-546-001"
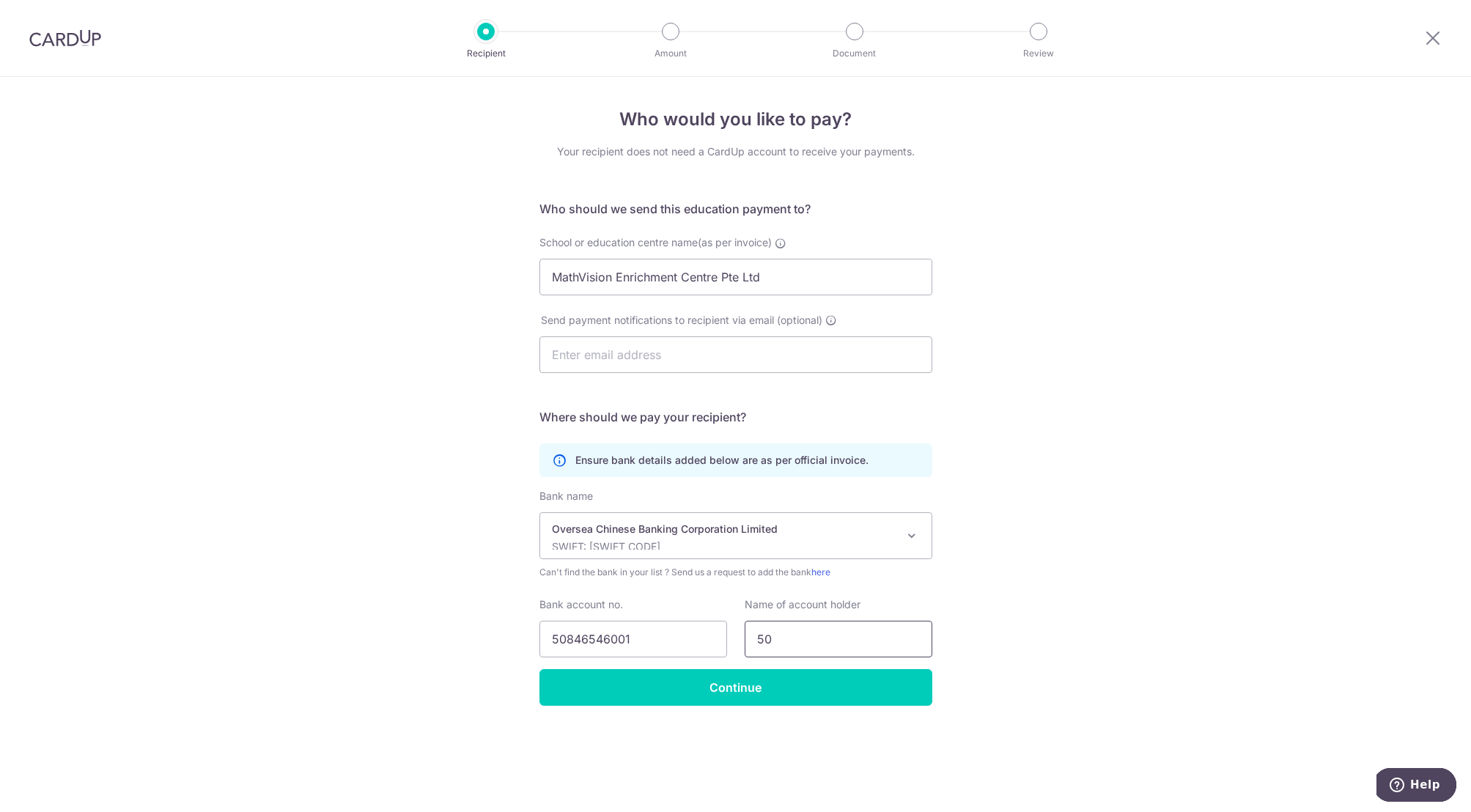
type input "5"
drag, startPoint x: 747, startPoint y: 279, endPoint x: 521, endPoint y: 282, distance: 226.0
click at [521, 282] on div "Who would you like to pay? Your recipient does not need a CardUp account to rec…" at bounding box center [736, 444] width 1471 height 735
click at [817, 647] on input "text" at bounding box center [838, 639] width 188 height 37
paste input "MathVision Enrichment Centre Pte Ltd"
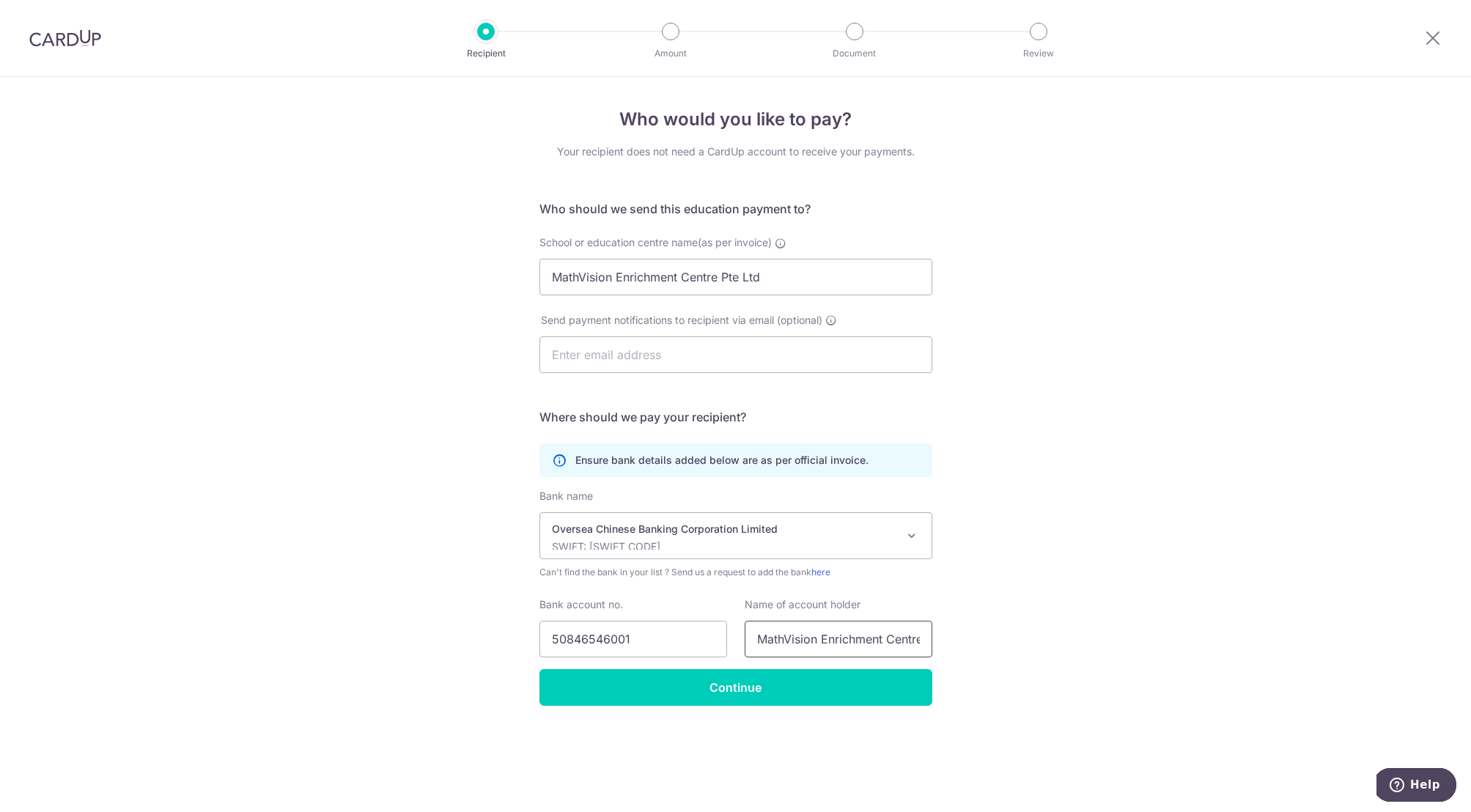
scroll to position [0, 47]
type input "MathVision Enrichment Centre Pte Ltd"
click at [730, 687] on input "Continue" at bounding box center [736, 687] width 393 height 37
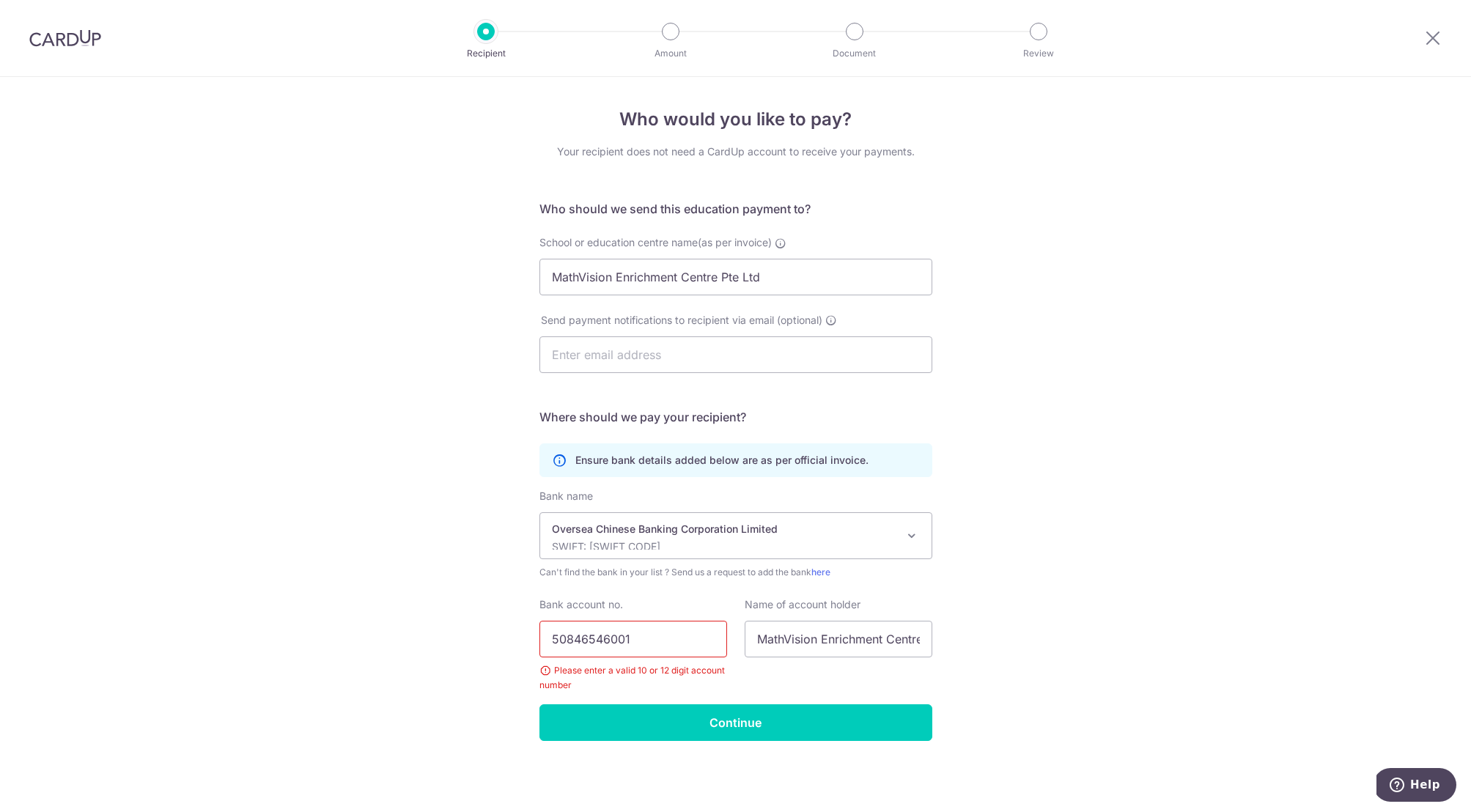
click at [645, 640] on input "50846546001" at bounding box center [634, 639] width 188 height 37
click at [552, 639] on input "50846546001" at bounding box center [634, 639] width 188 height 37
drag, startPoint x: 716, startPoint y: 639, endPoint x: 635, endPoint y: 636, distance: 81.1
click at [635, 636] on input "50846546001 50846546001" at bounding box center [634, 639] width 188 height 37
type input "50846546001"
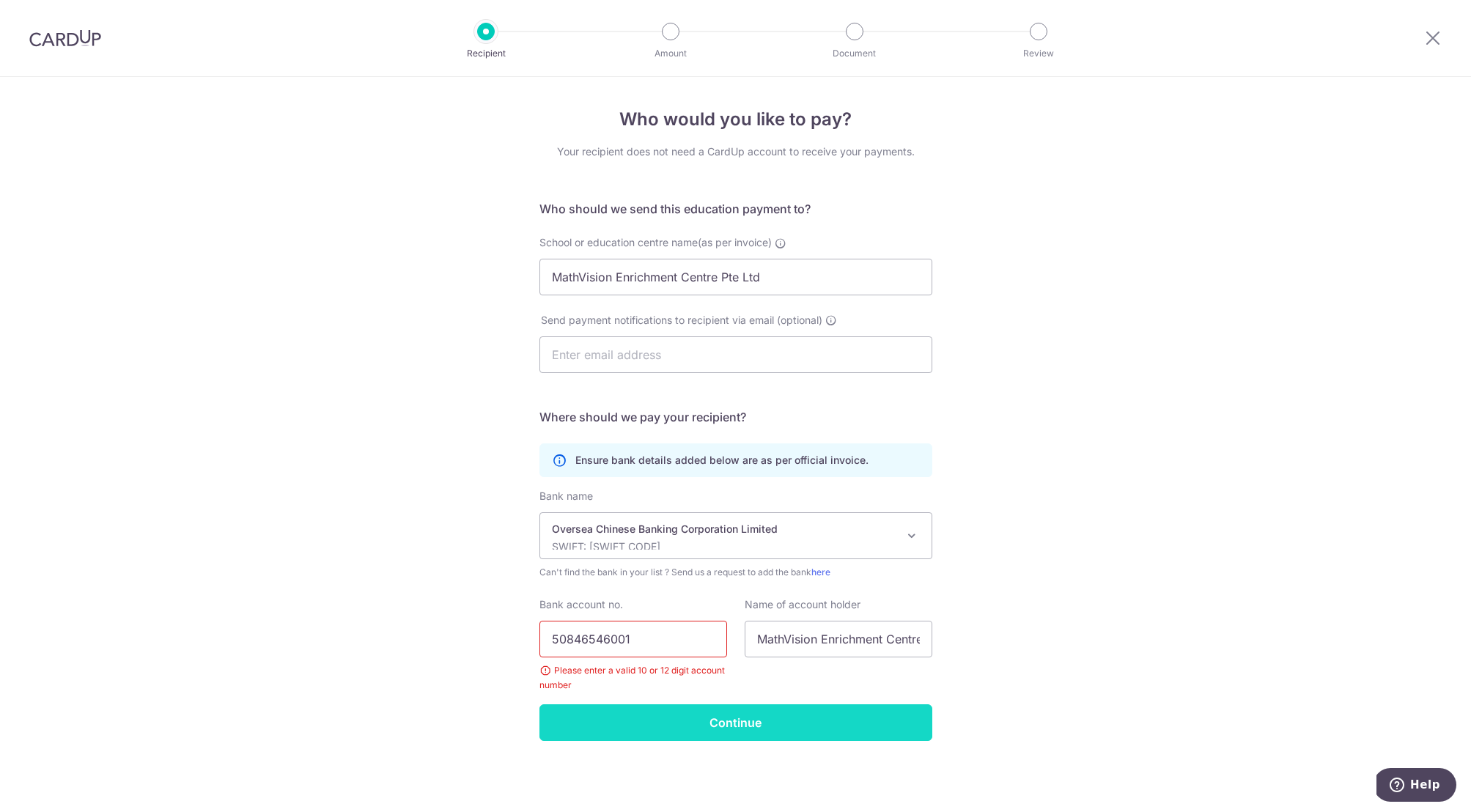
click at [668, 724] on input "Continue" at bounding box center [736, 723] width 393 height 37
click at [553, 640] on input "50846546001" at bounding box center [634, 639] width 188 height 37
drag, startPoint x: 631, startPoint y: 640, endPoint x: 449, endPoint y: 627, distance: 182.5
click at [449, 627] on div "Who would you like to pay? Your recipient does not need a CardUp account to rec…" at bounding box center [736, 444] width 1471 height 735
drag, startPoint x: 648, startPoint y: 639, endPoint x: 484, endPoint y: 630, distance: 164.2
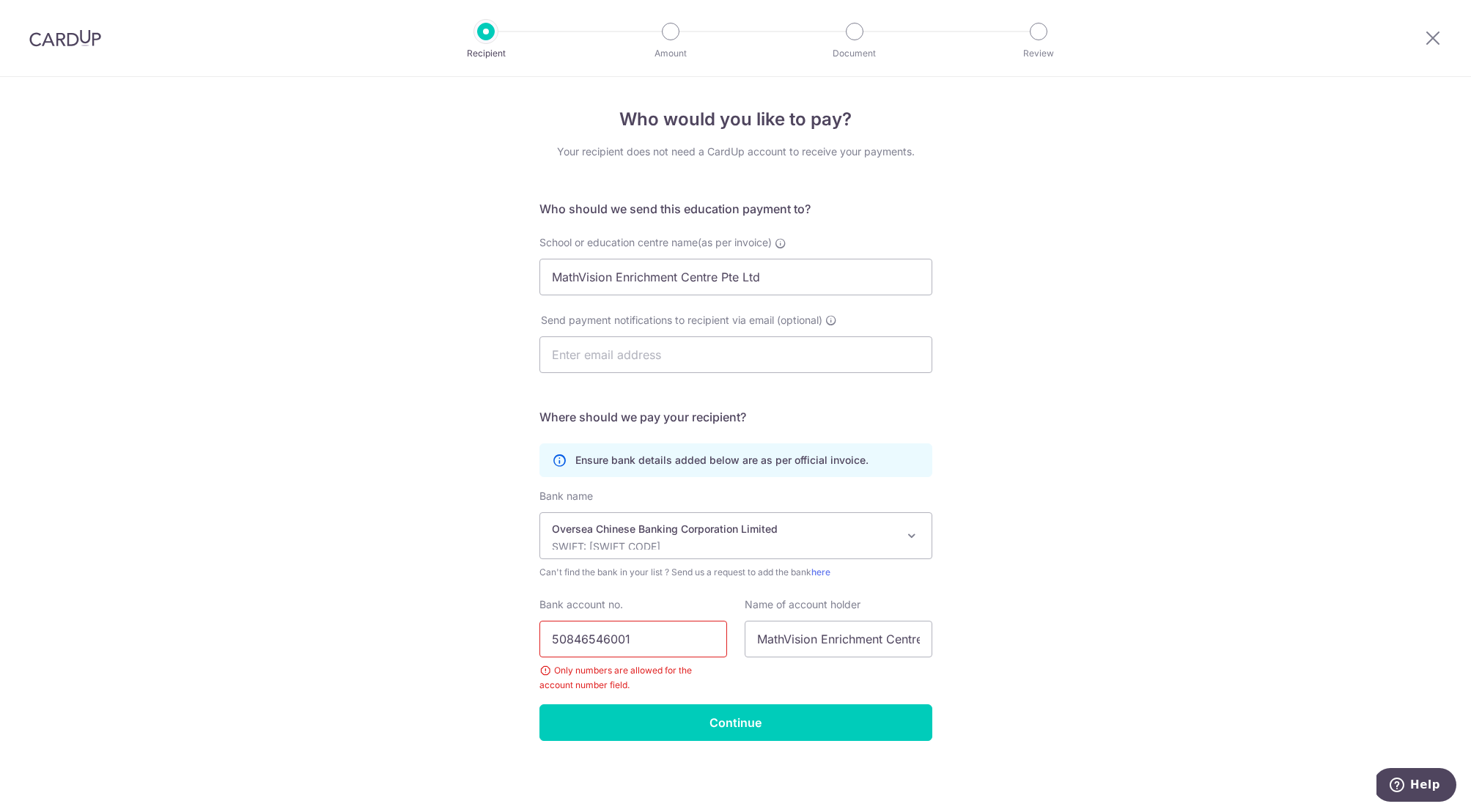
click at [484, 630] on div "Who would you like to pay? Your recipient does not need a CardUp account to rec…" at bounding box center [736, 444] width 1471 height 735
type input "650846546001"
click at [702, 689] on div "Only numbers are allowed for the account number field." at bounding box center [634, 678] width 188 height 30
click at [716, 723] on input "Continue" at bounding box center [736, 723] width 393 height 37
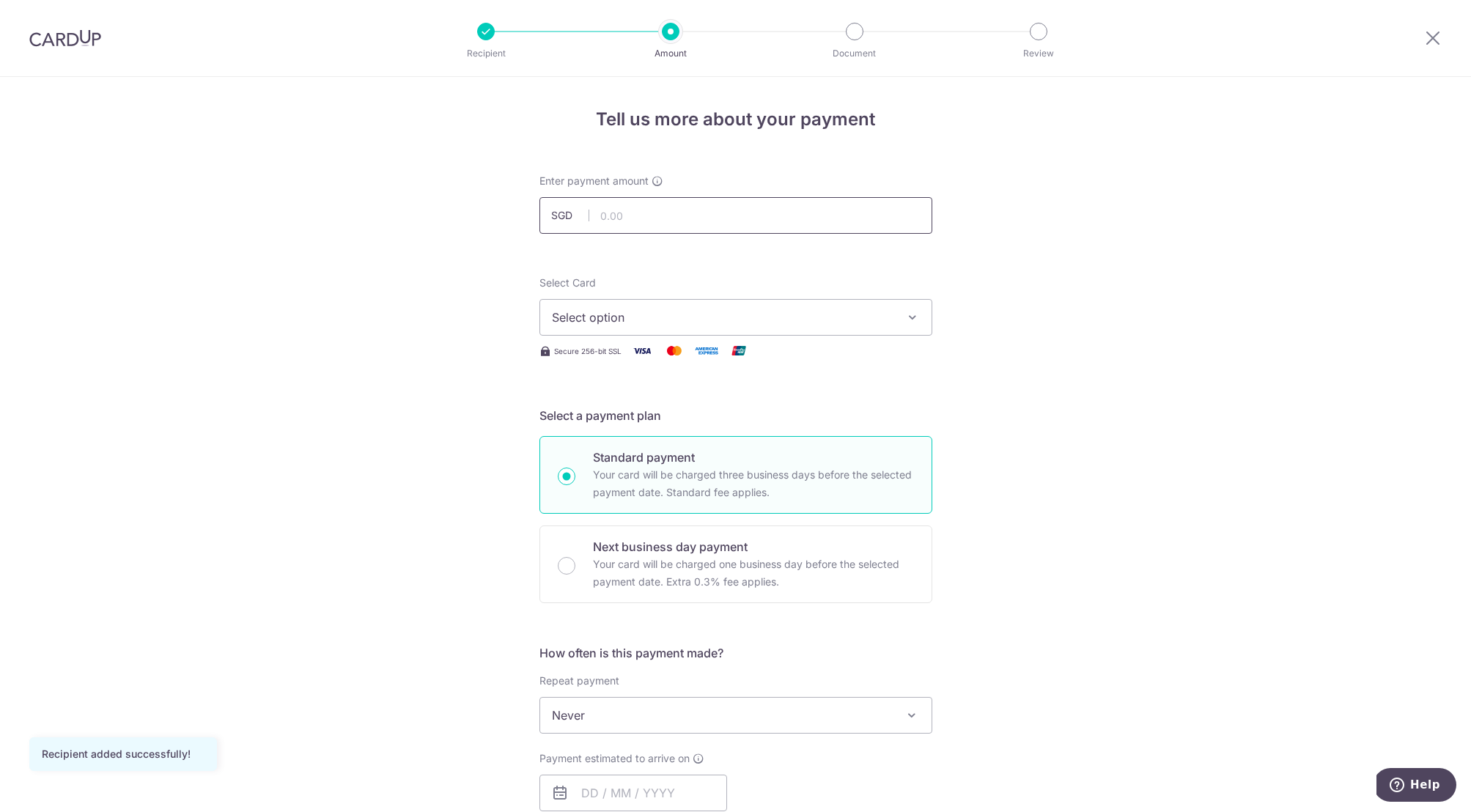
click at [608, 218] on input "text" at bounding box center [736, 216] width 393 height 37
paste input "Hi. Amount"
drag, startPoint x: 665, startPoint y: 219, endPoint x: 563, endPoint y: 212, distance: 102.2
click at [563, 212] on div "SGD Hi. Amount" at bounding box center [736, 216] width 393 height 37
drag, startPoint x: 580, startPoint y: 214, endPoint x: 548, endPoint y: 215, distance: 32.0
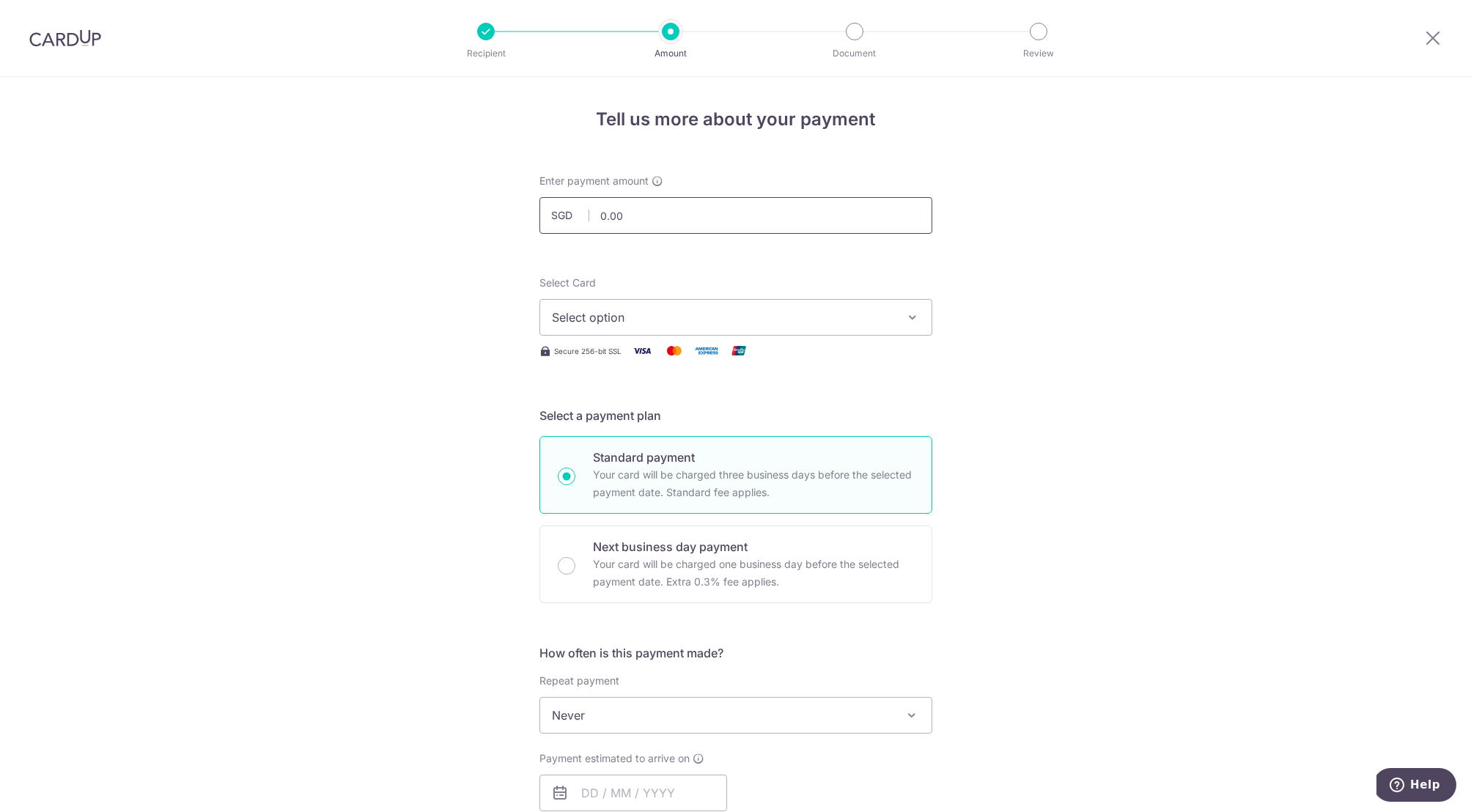
click at [548, 215] on div "SGD 0.00 0.00" at bounding box center [736, 216] width 393 height 37
type input "0"
type input "6,670.80"
click at [411, 279] on div "Tell us more about your payment Enter payment amount SGD 6,670.80 6670.80 Recip…" at bounding box center [736, 740] width 1471 height 1326
click at [650, 312] on span "Select option" at bounding box center [722, 317] width 342 height 18
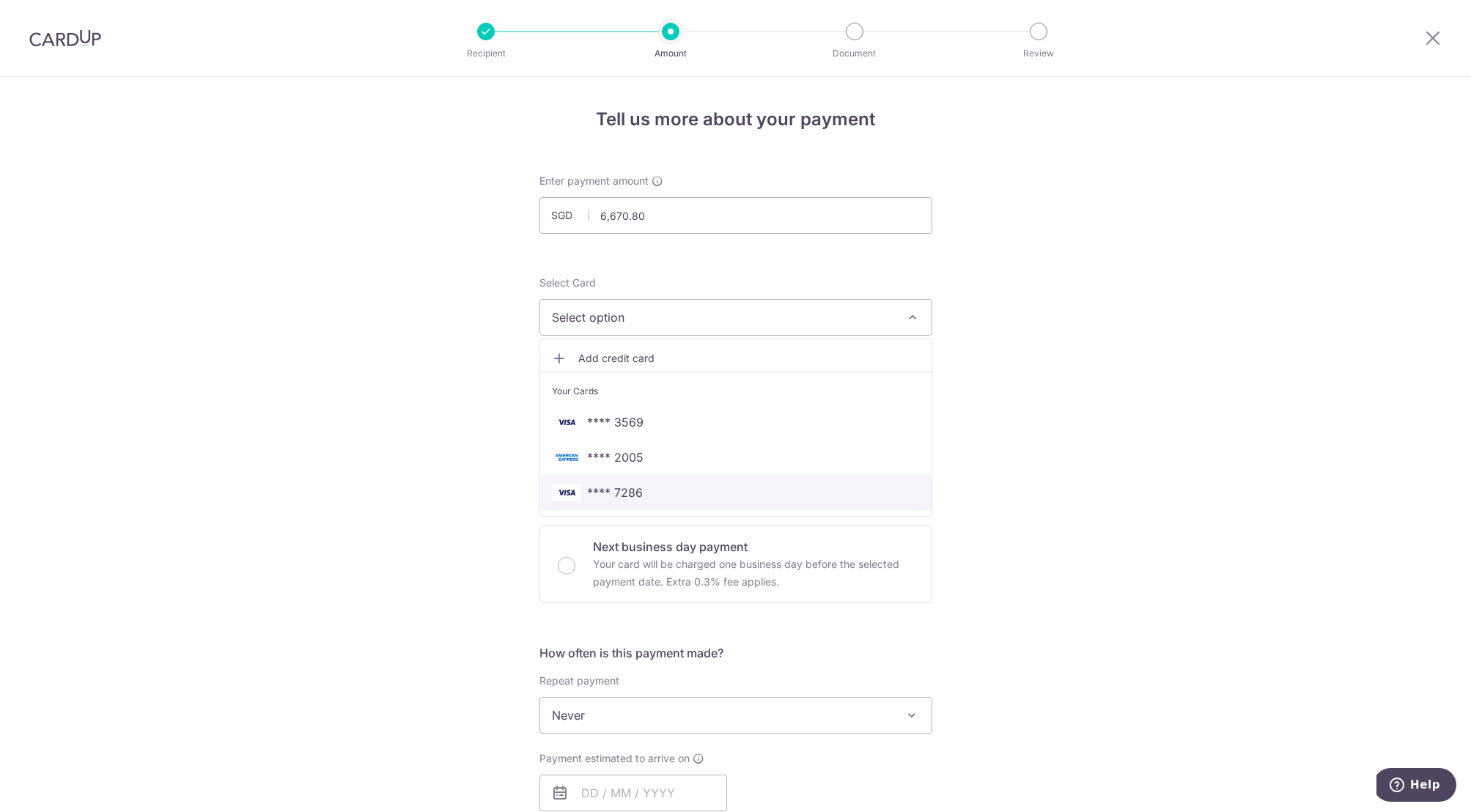
click at [622, 491] on span "**** 7286" at bounding box center [614, 492] width 55 height 18
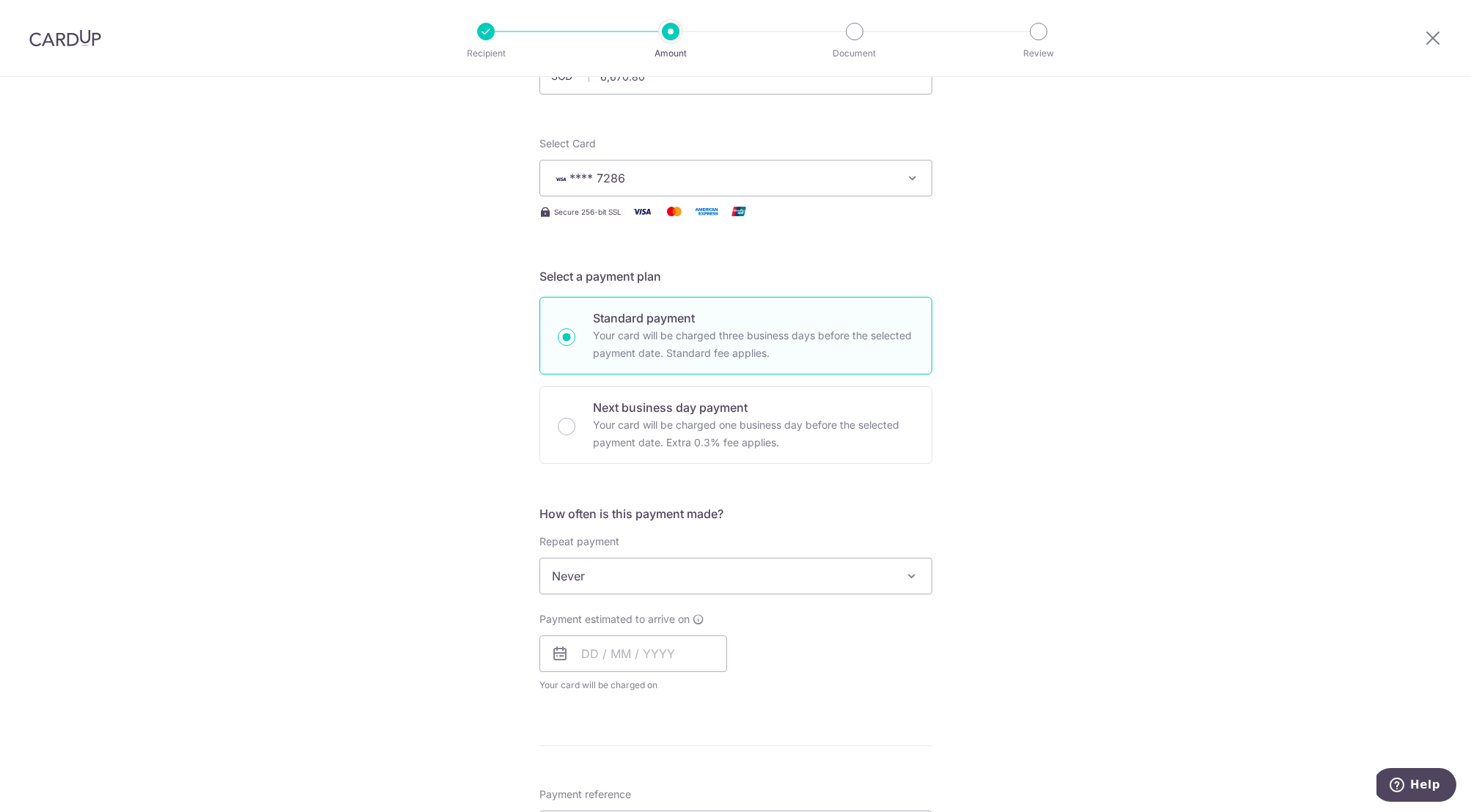
scroll to position [143, 0]
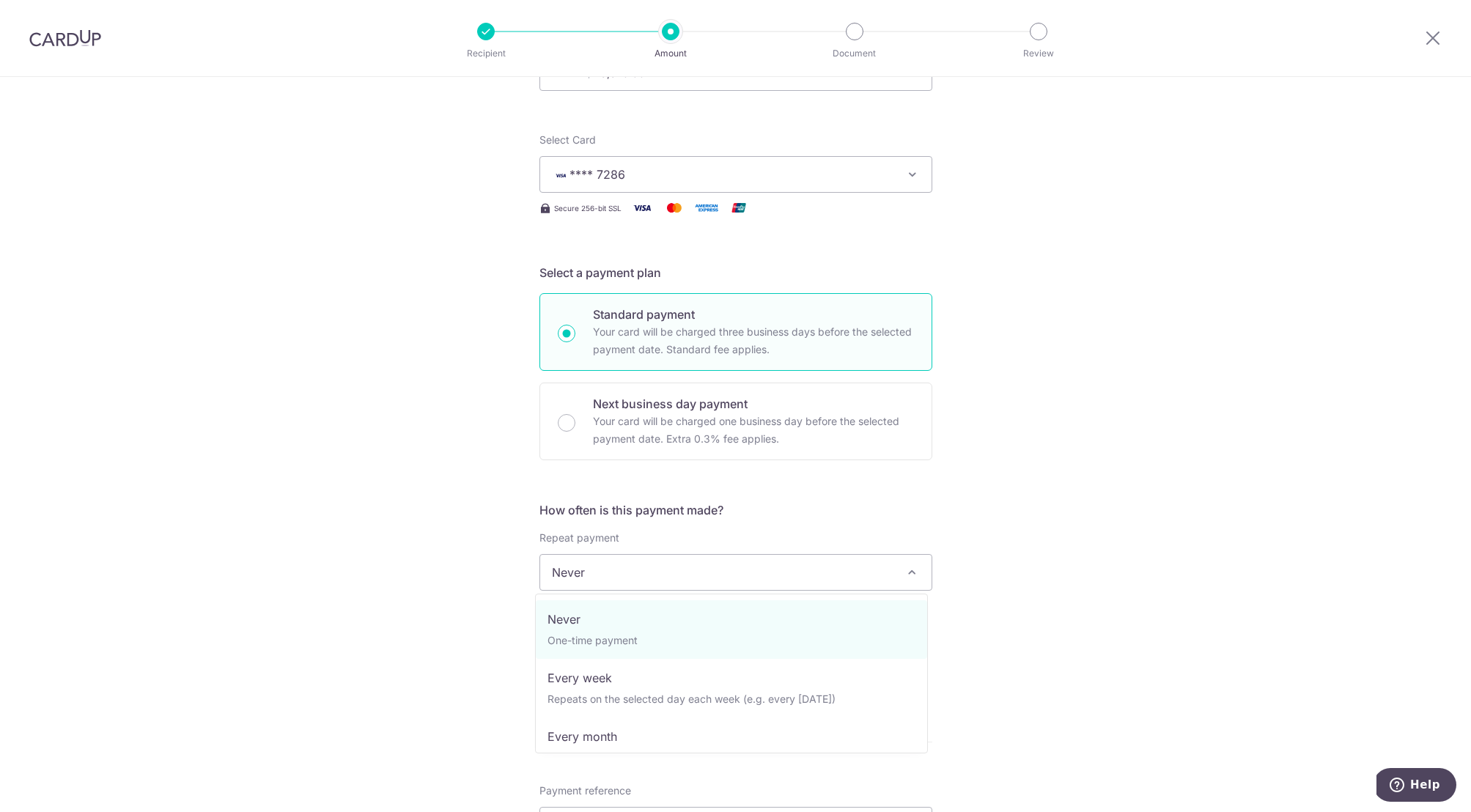
click at [591, 568] on span "Never" at bounding box center [736, 572] width 391 height 35
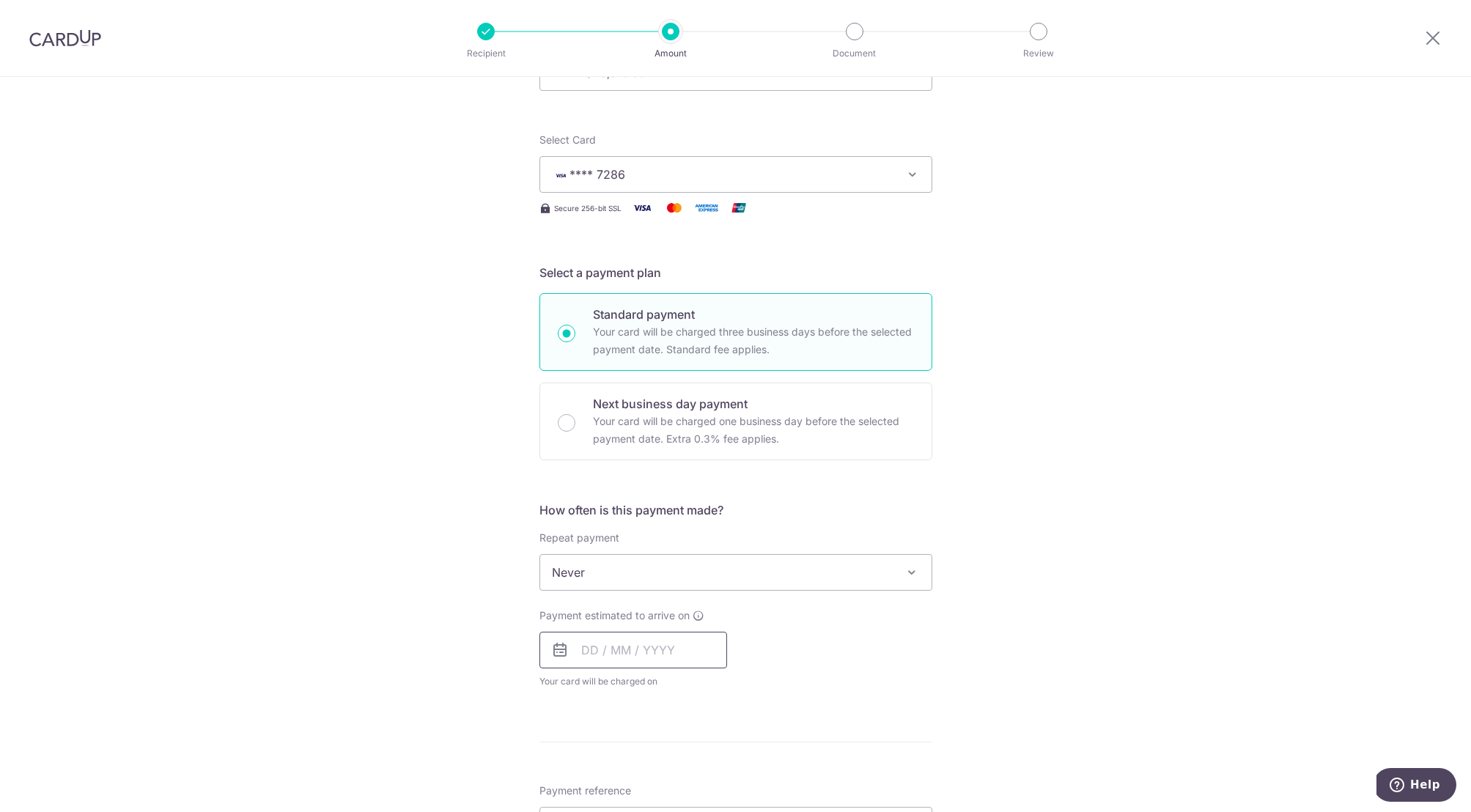
click at [597, 646] on input "text" at bounding box center [634, 650] width 188 height 37
click at [713, 782] on link "10" at bounding box center [716, 783] width 24 height 24
type input "10/10/2025"
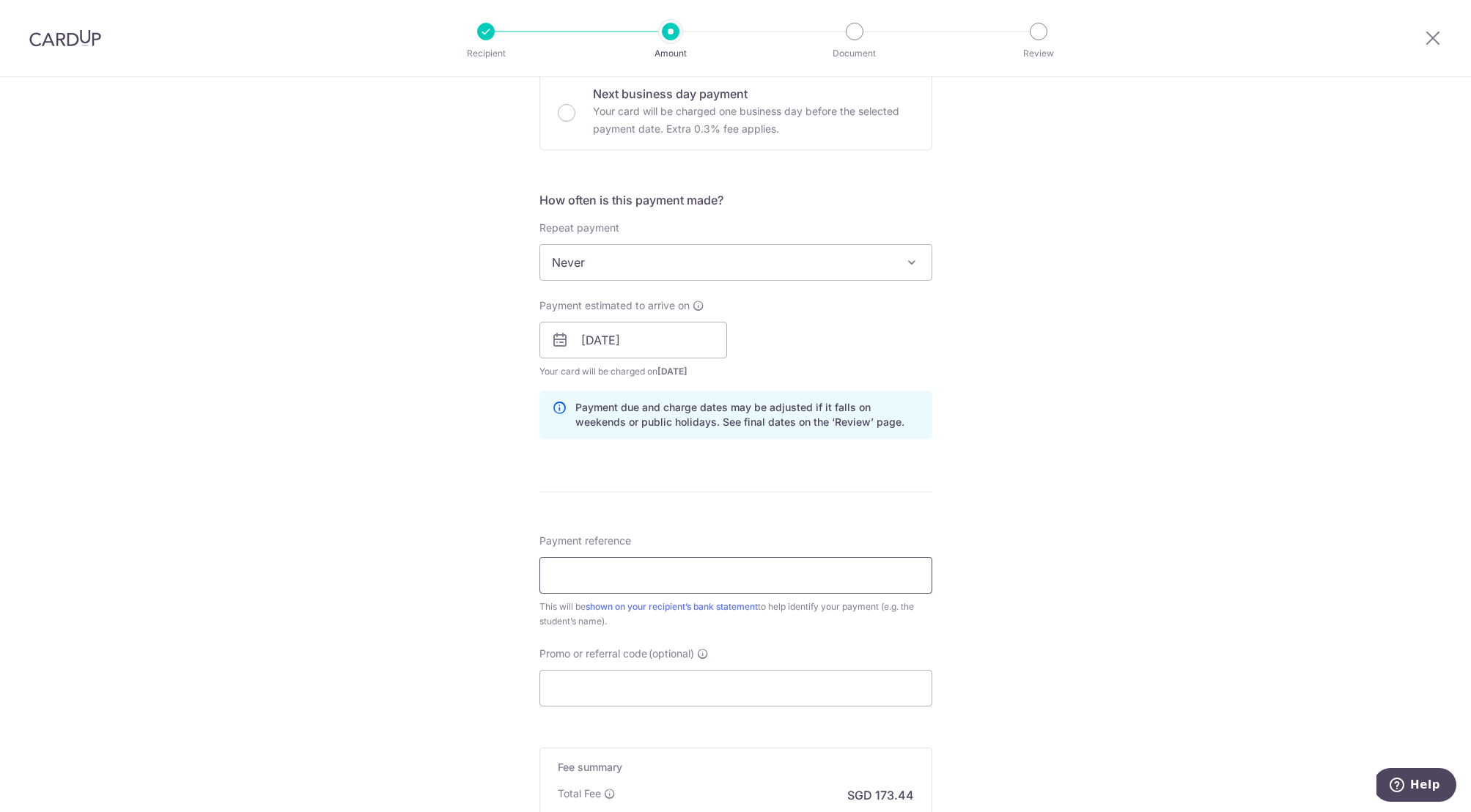
scroll to position [463, 0]
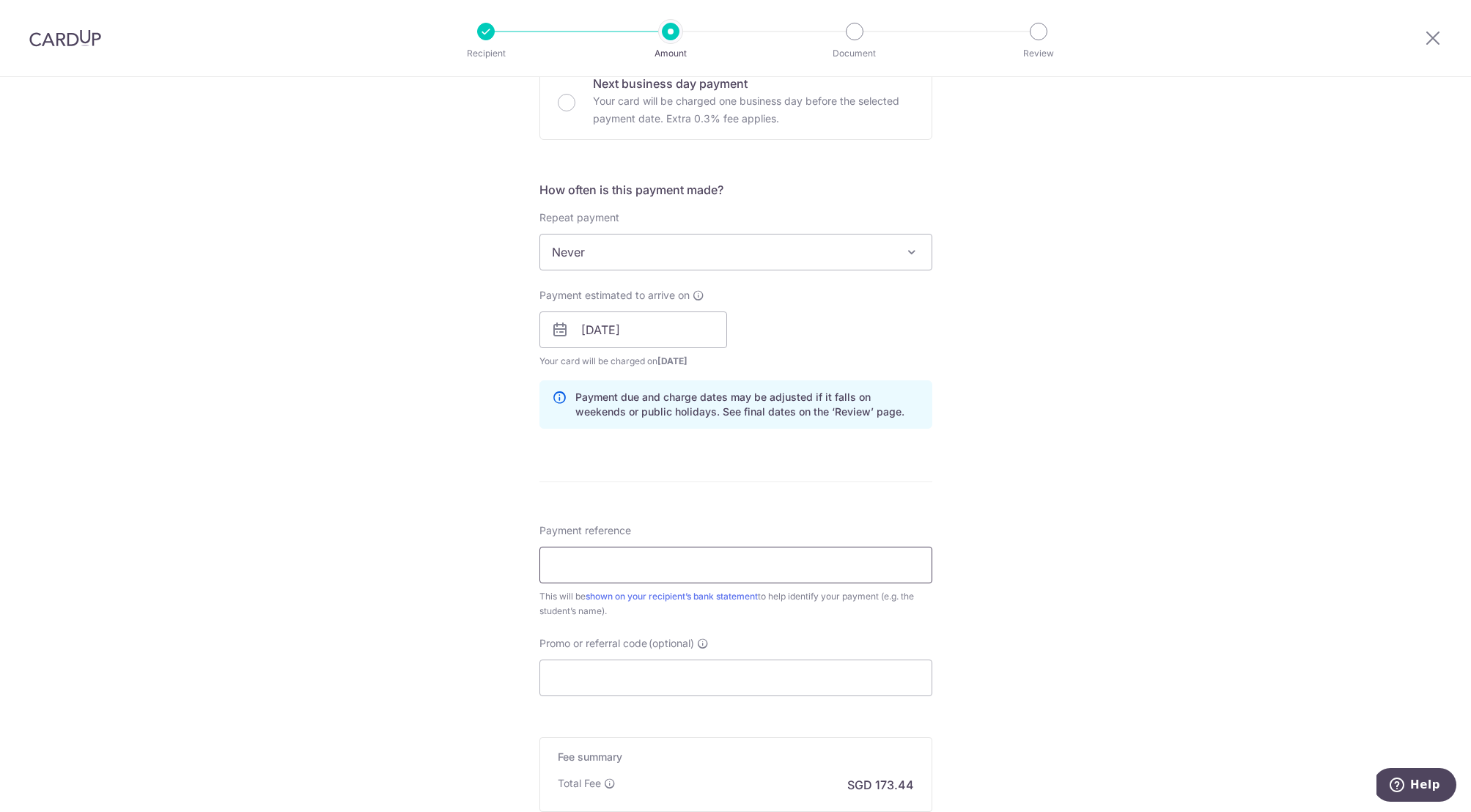
click at [579, 565] on input "Payment reference" at bounding box center [736, 565] width 393 height 37
click at [560, 560] on input "Payment reference" at bounding box center [736, 565] width 393 height 37
click at [594, 680] on input "Promo or referral code (optional)" at bounding box center [736, 678] width 393 height 37
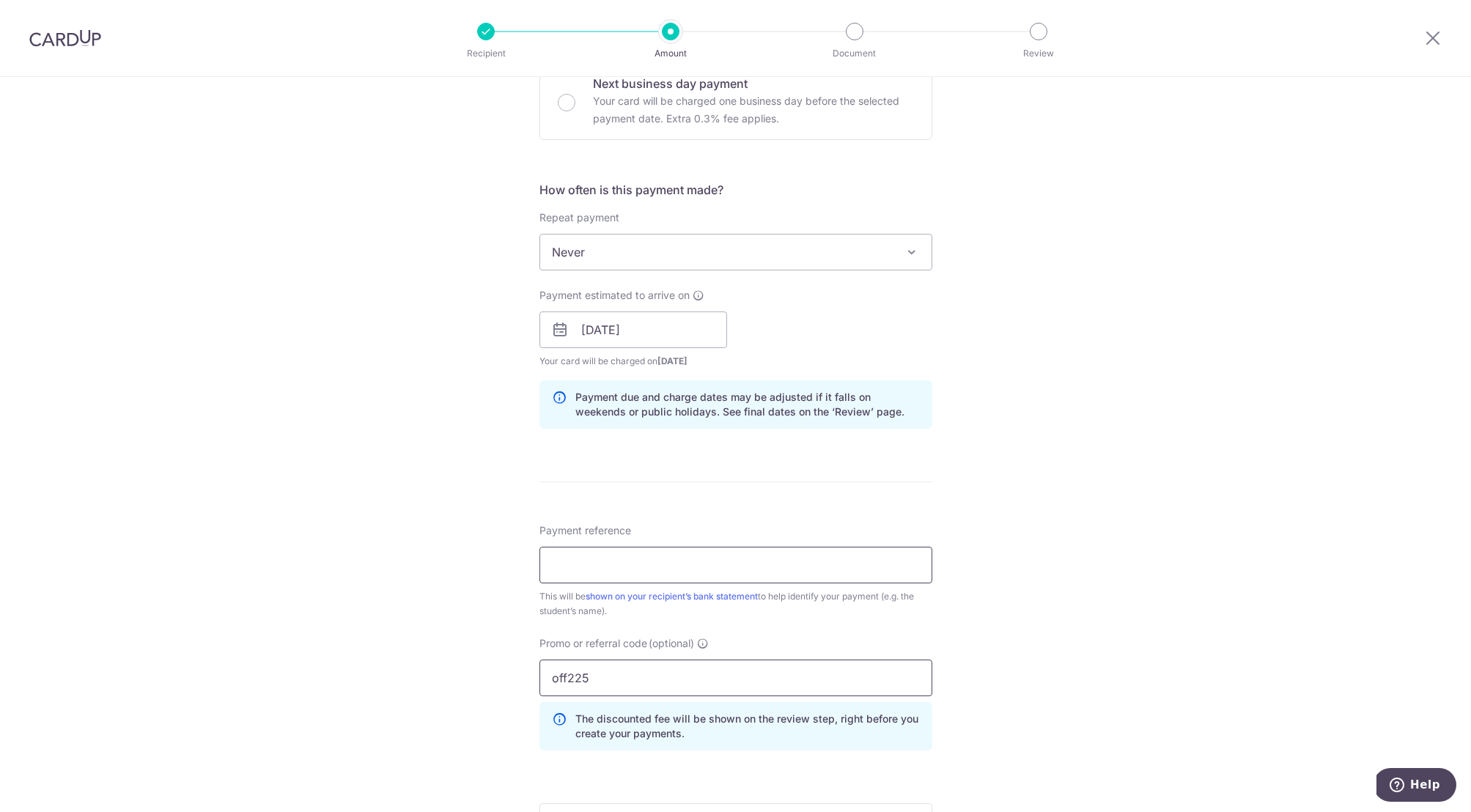
type input "off225"
click at [615, 565] on input "Payment reference" at bounding box center [736, 565] width 393 height 37
click at [581, 564] on input "Payment reference" at bounding box center [736, 565] width 393 height 37
click at [564, 562] on input "Payment reference" at bounding box center [736, 565] width 393 height 37
type input "A"
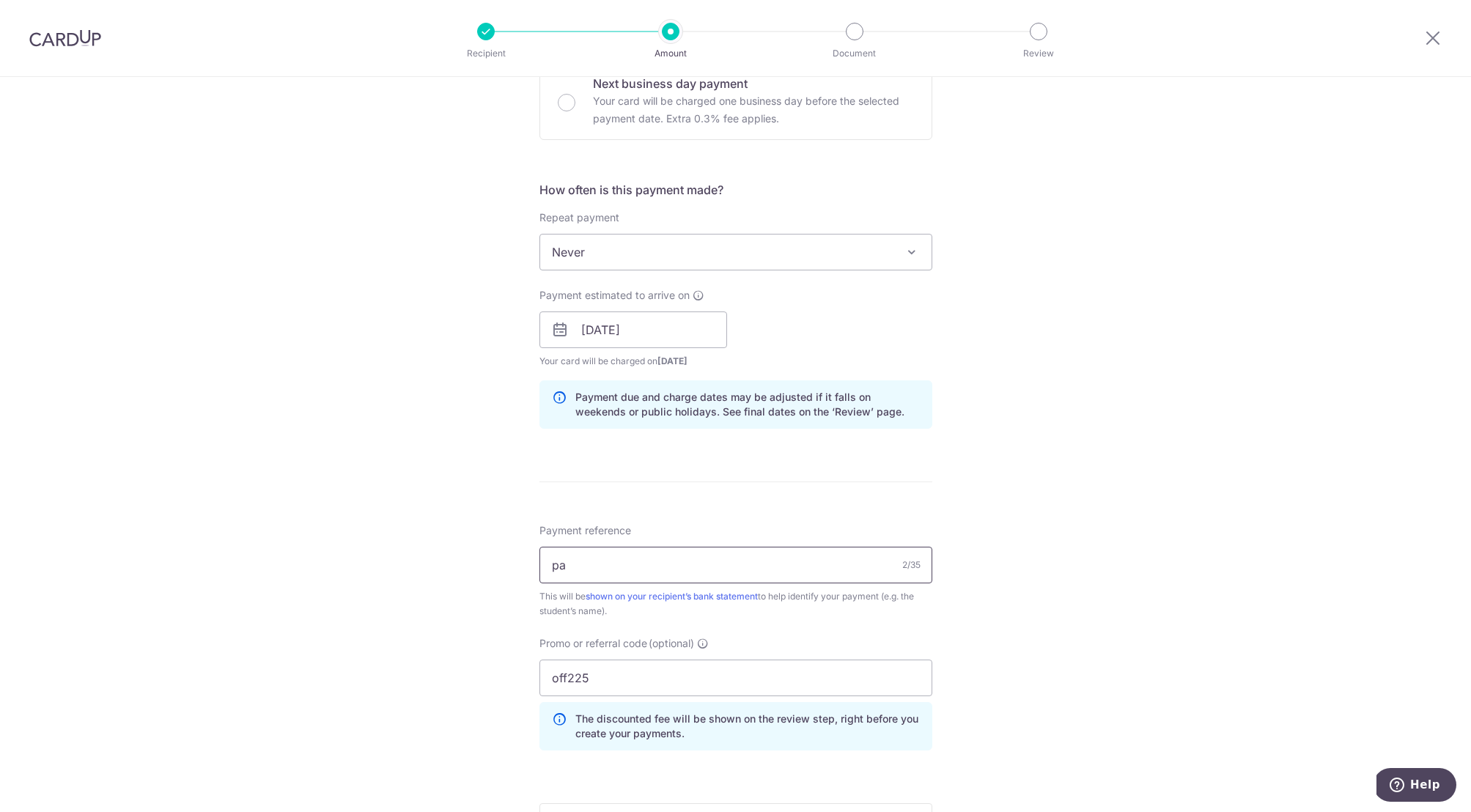
type input "p"
type input "Aaran Patel A level Math Chem"
click at [397, 526] on div "Tell us more about your payment Enter payment amount SGD 6,670.80 6670.80 Recip…" at bounding box center [736, 340] width 1471 height 1451
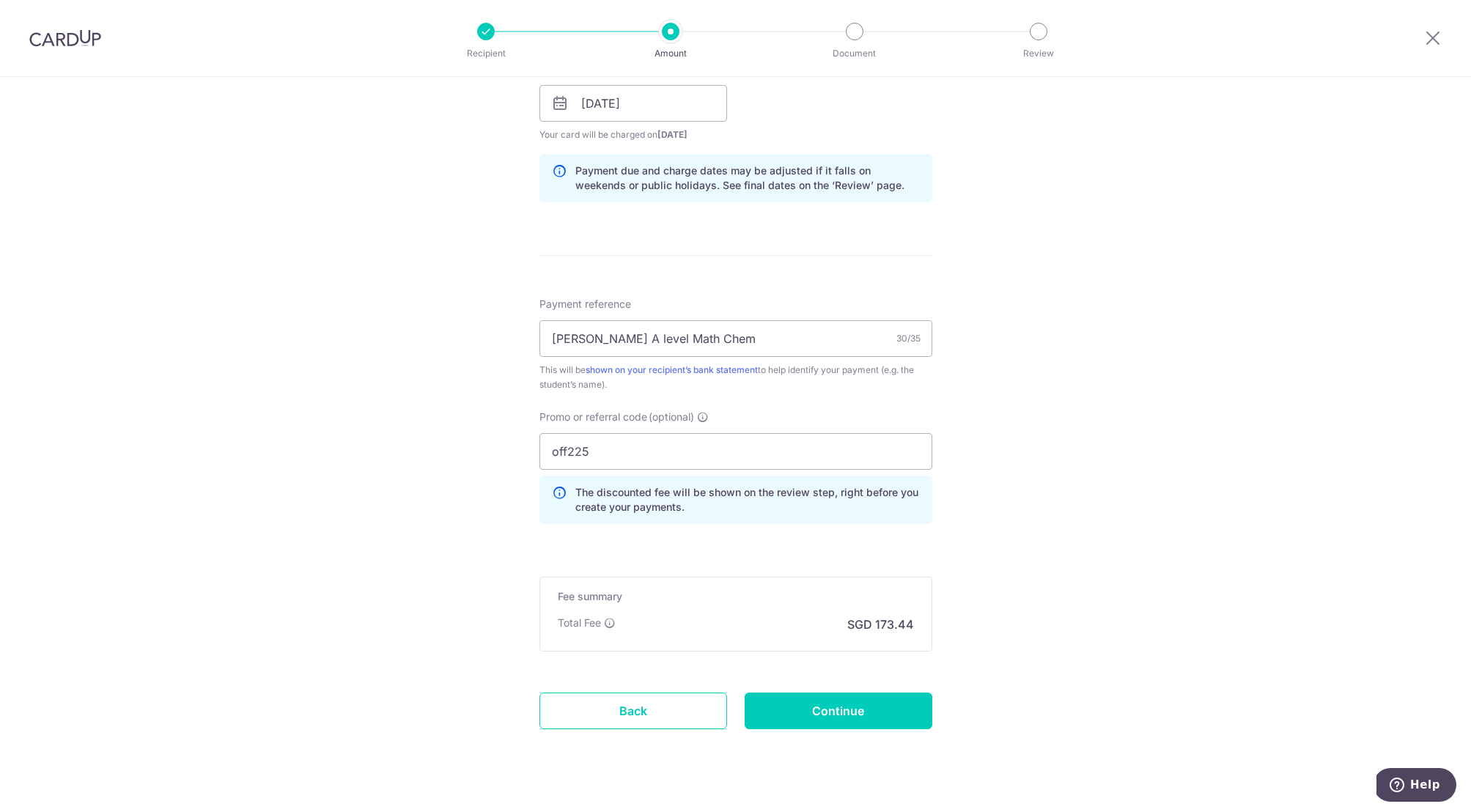
scroll to position [717, 0]
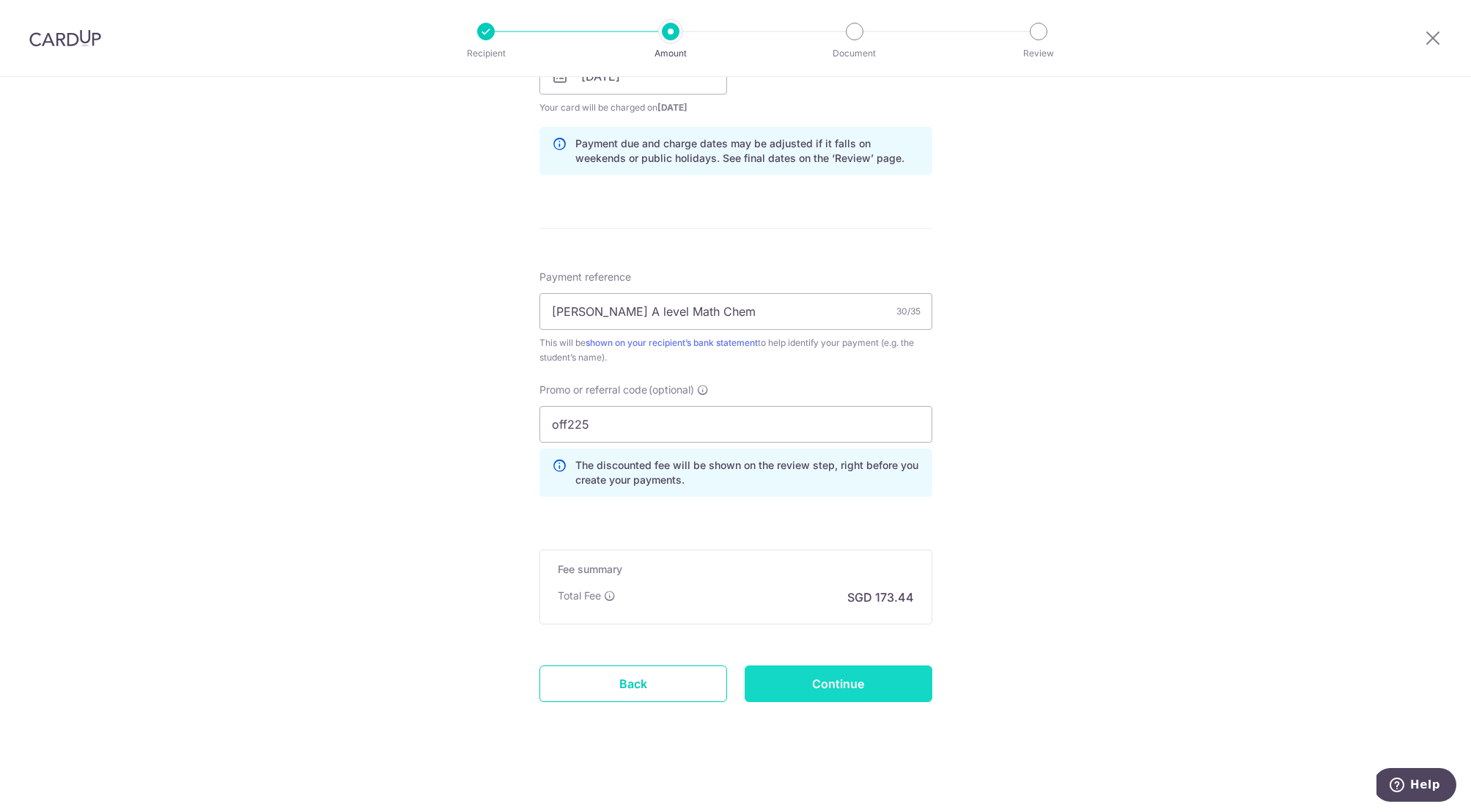
click at [837, 684] on input "Continue" at bounding box center [838, 684] width 188 height 37
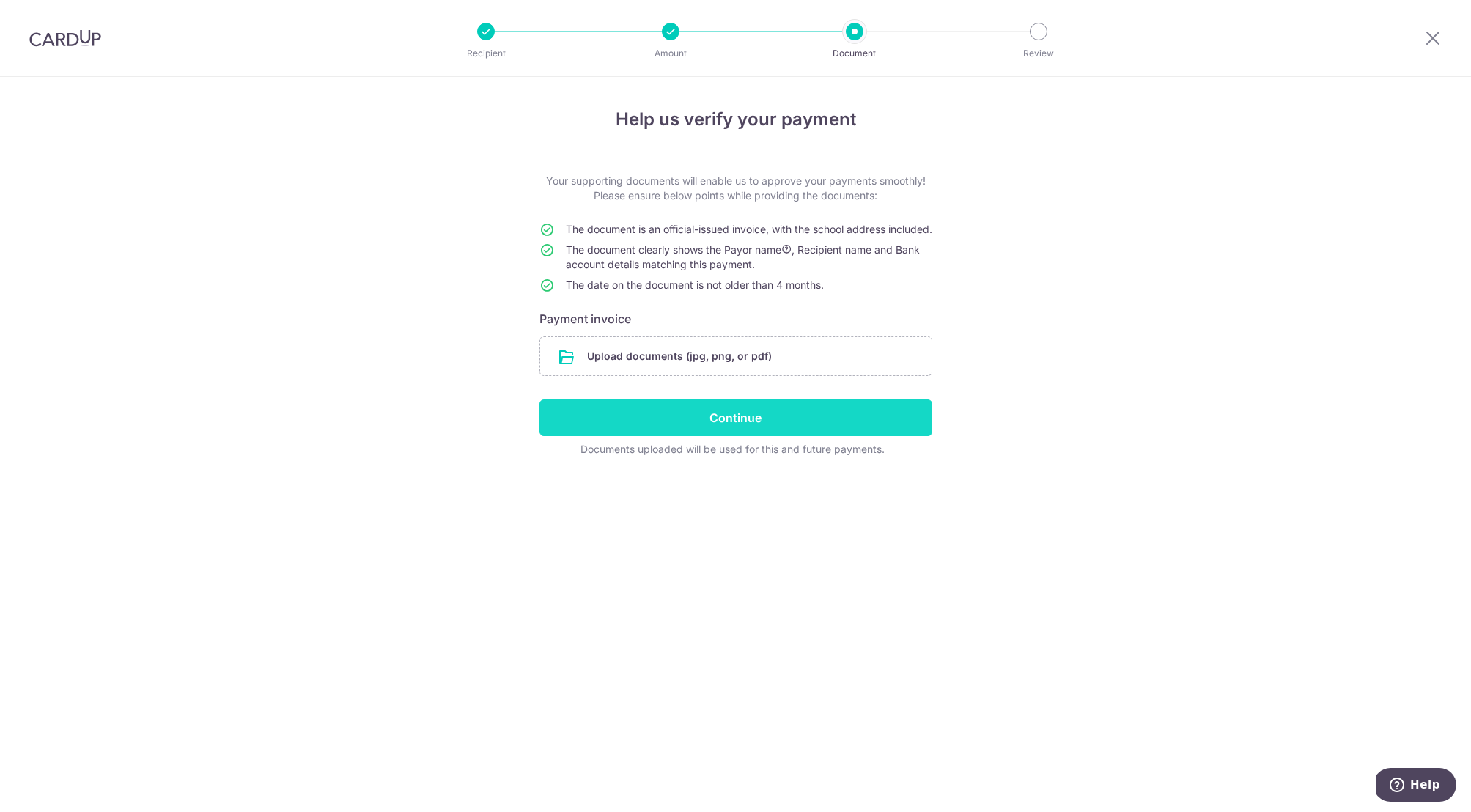
click at [717, 436] on input "Continue" at bounding box center [736, 418] width 393 height 37
